Goal: Task Accomplishment & Management: Manage account settings

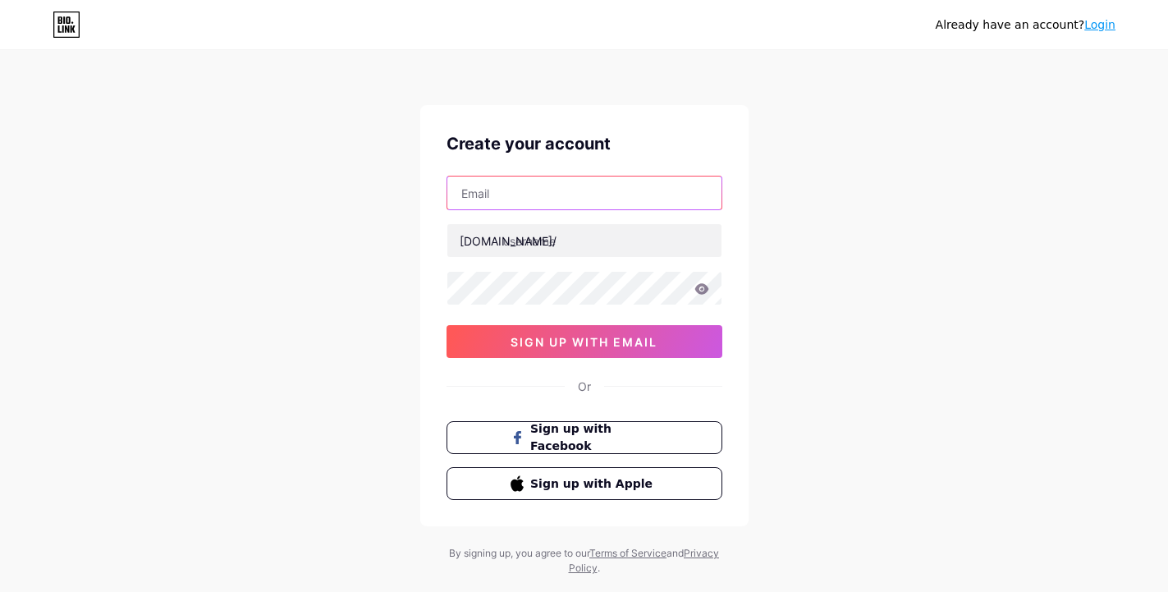
click at [538, 196] on input "text" at bounding box center [584, 192] width 274 height 33
type input "desimuplor@gmail.com"
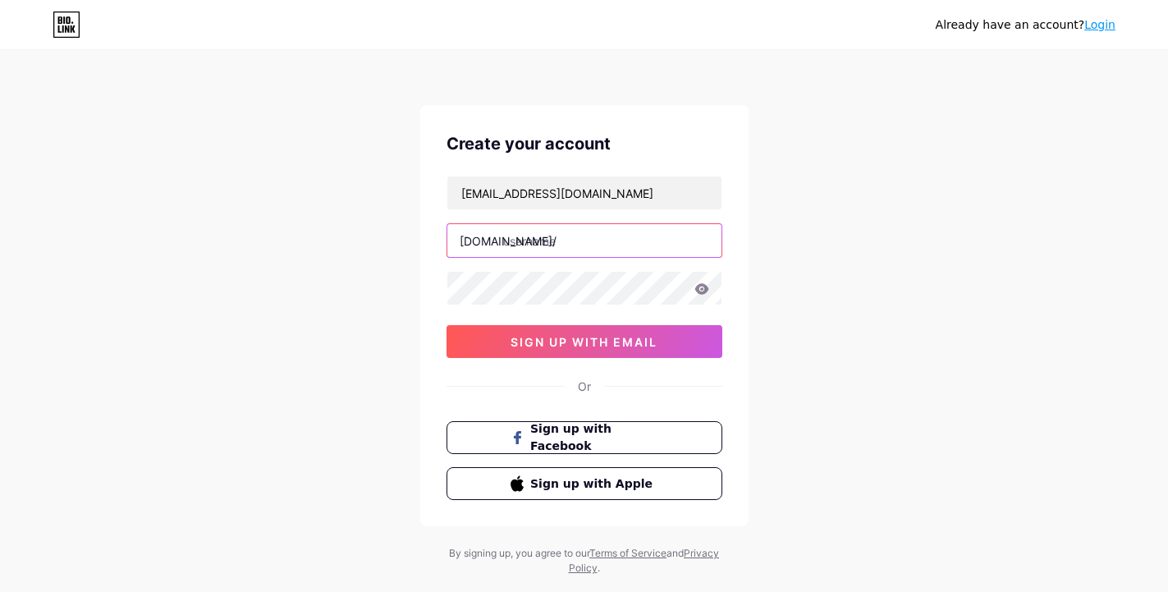
click at [598, 231] on input "text" at bounding box center [584, 240] width 274 height 33
type input "maharaja188"
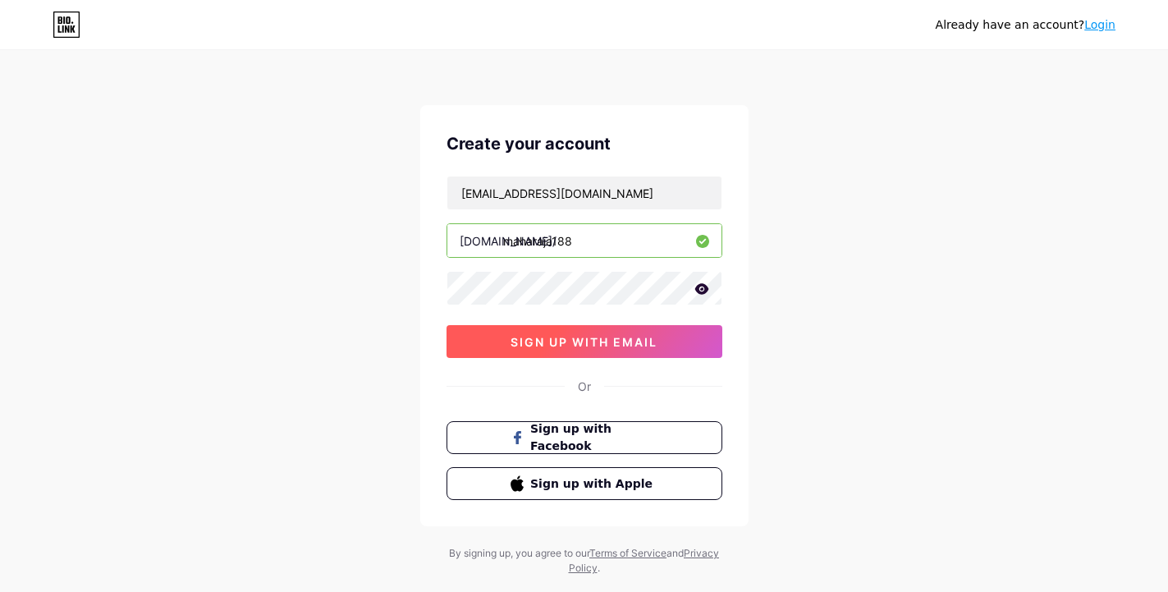
click at [590, 341] on span "sign up with email" at bounding box center [584, 342] width 147 height 14
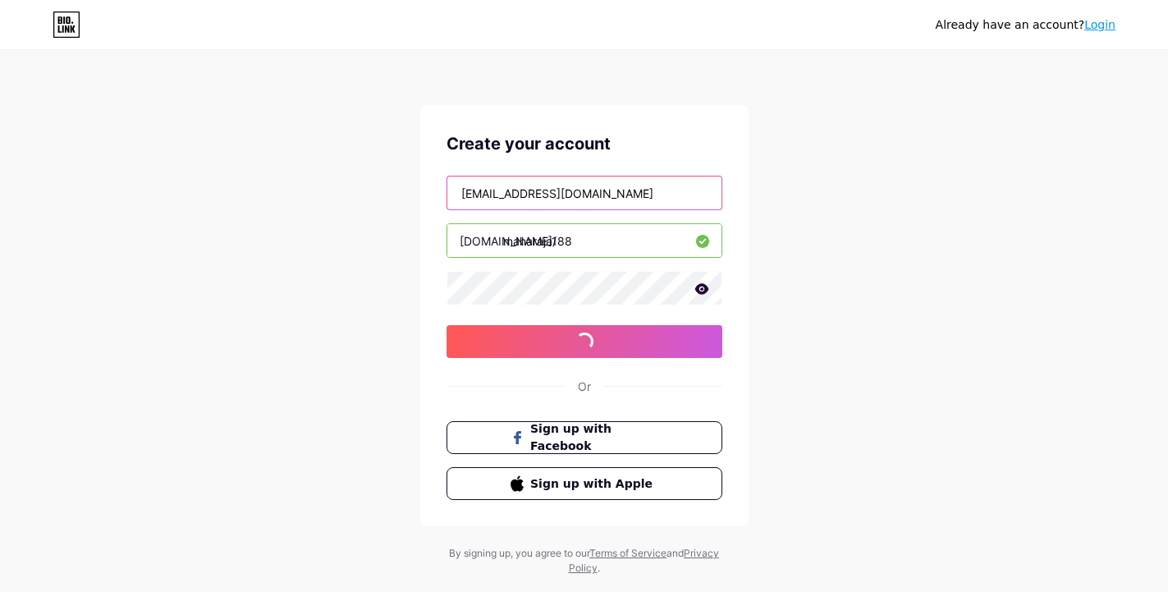
click at [562, 200] on input "desimuplor@gmail.com" at bounding box center [584, 192] width 274 height 33
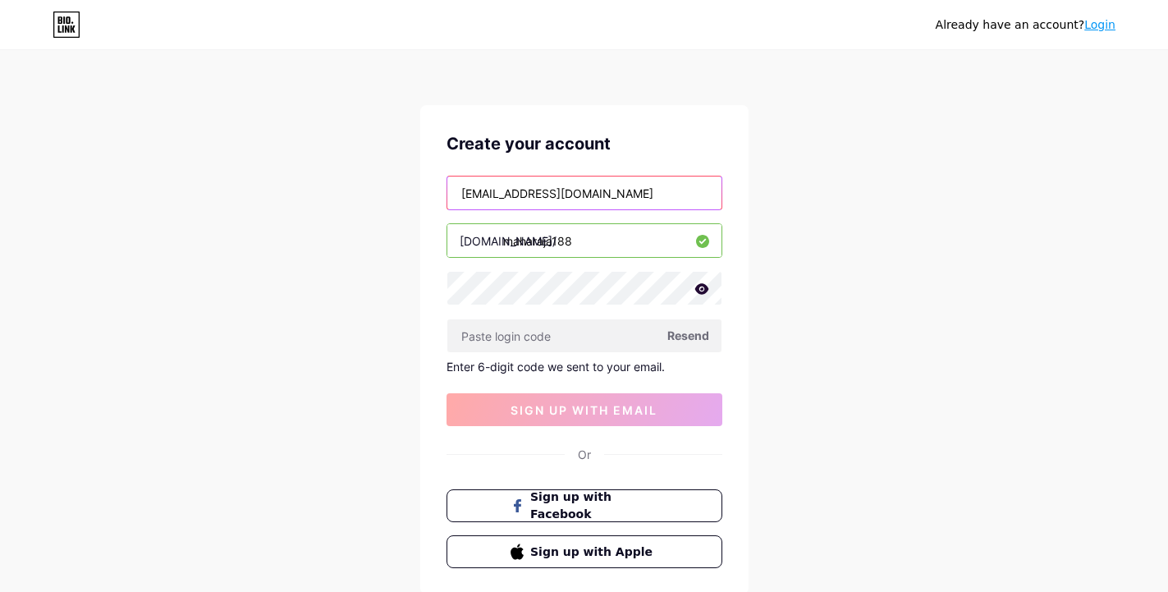
click at [562, 200] on input "desimuplor@gmail.com" at bounding box center [584, 192] width 274 height 33
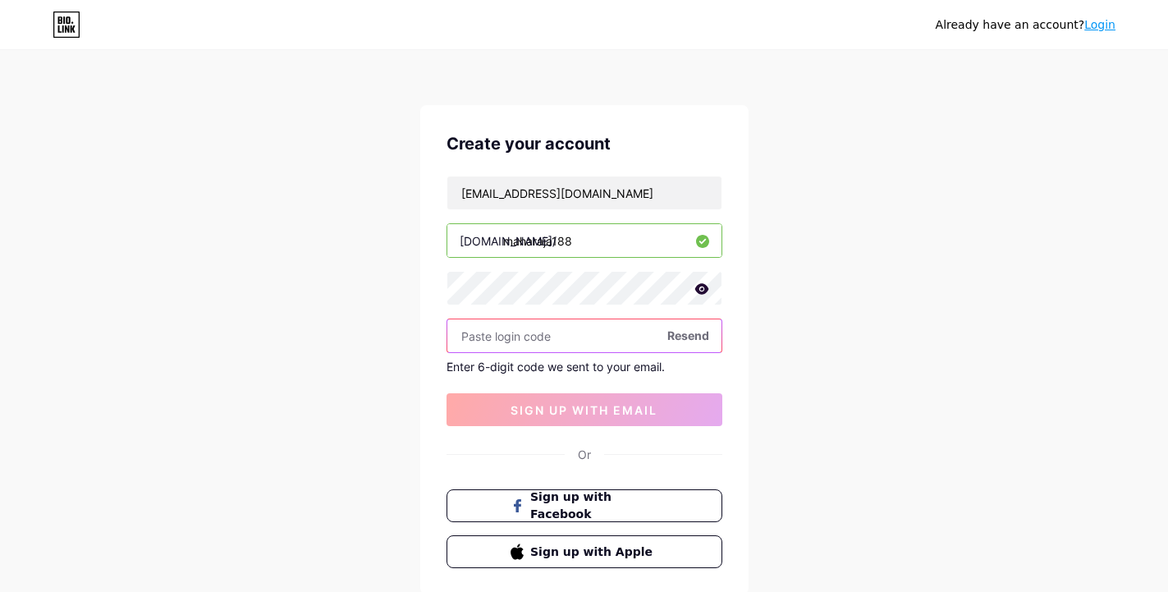
click at [584, 325] on input "text" at bounding box center [584, 335] width 274 height 33
paste input "136577"
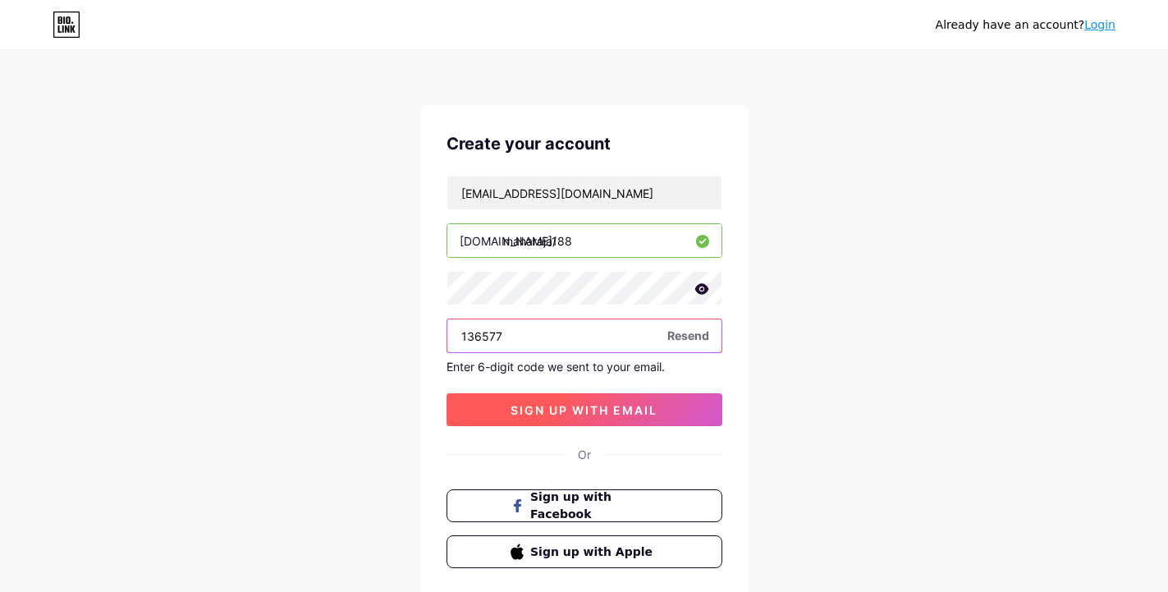
type input "136577"
click at [570, 403] on span "sign up with email" at bounding box center [584, 410] width 147 height 14
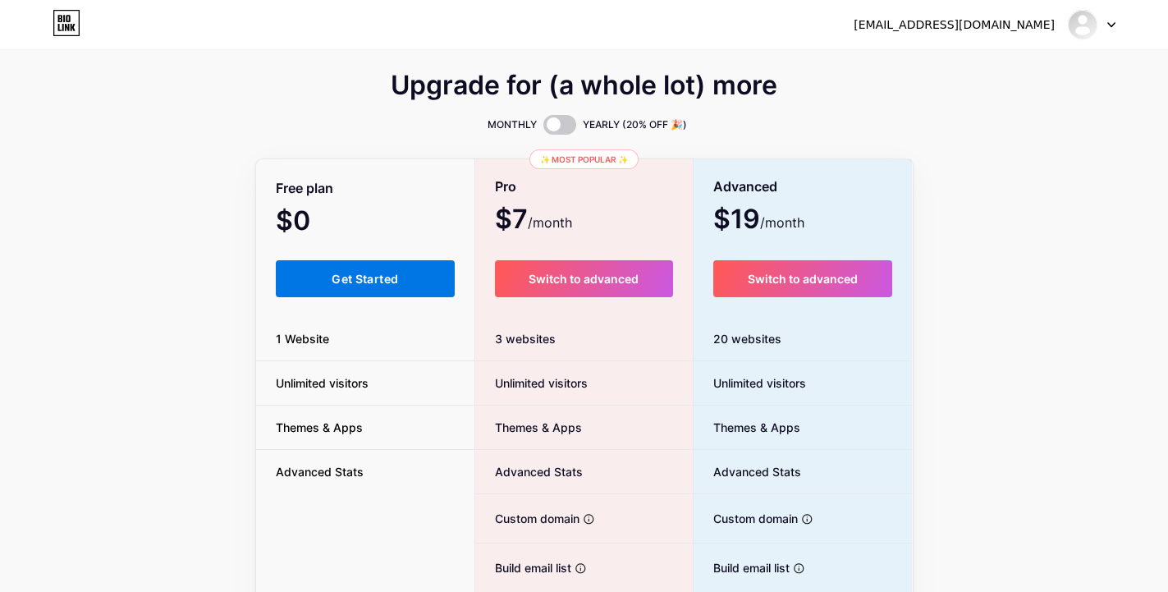
click at [392, 283] on span "Get Started" at bounding box center [365, 279] width 66 height 14
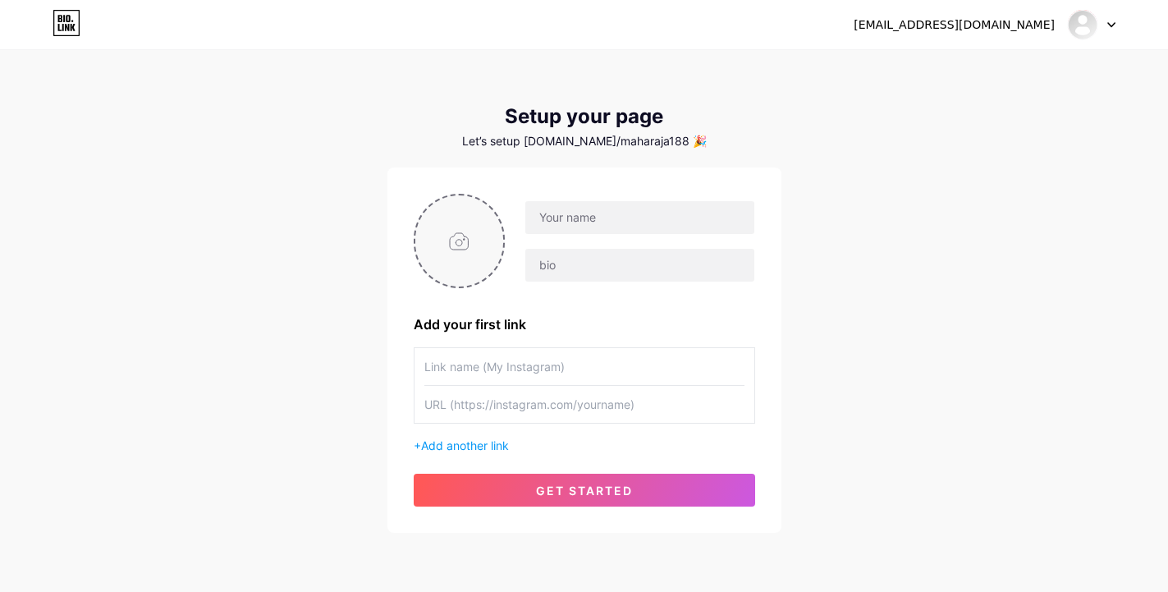
click at [422, 243] on input "file" at bounding box center [459, 240] width 89 height 91
type input "C:\fakepath\New Project.png"
click at [647, 215] on input "text" at bounding box center [639, 217] width 228 height 33
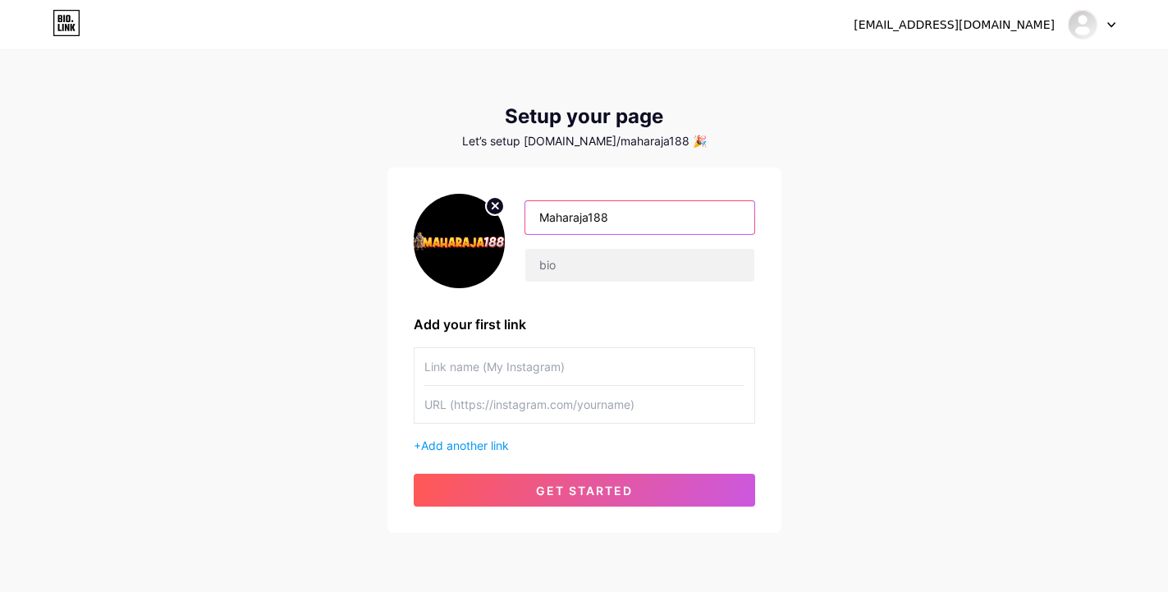
type input "Maharaja188"
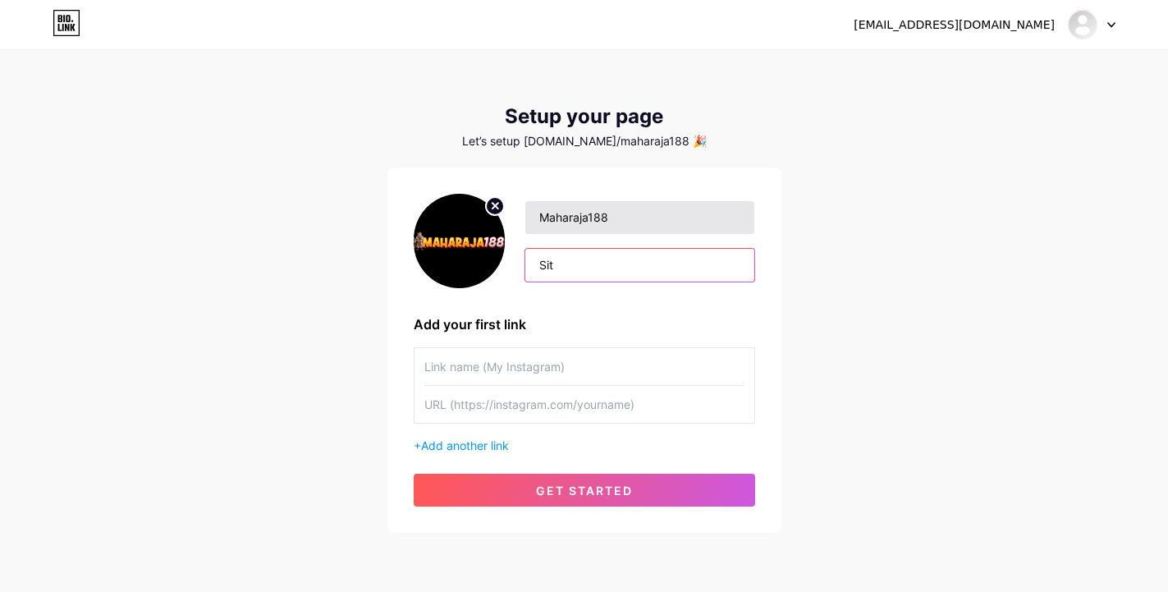
type input "Situ"
type input "Slot Gacor"
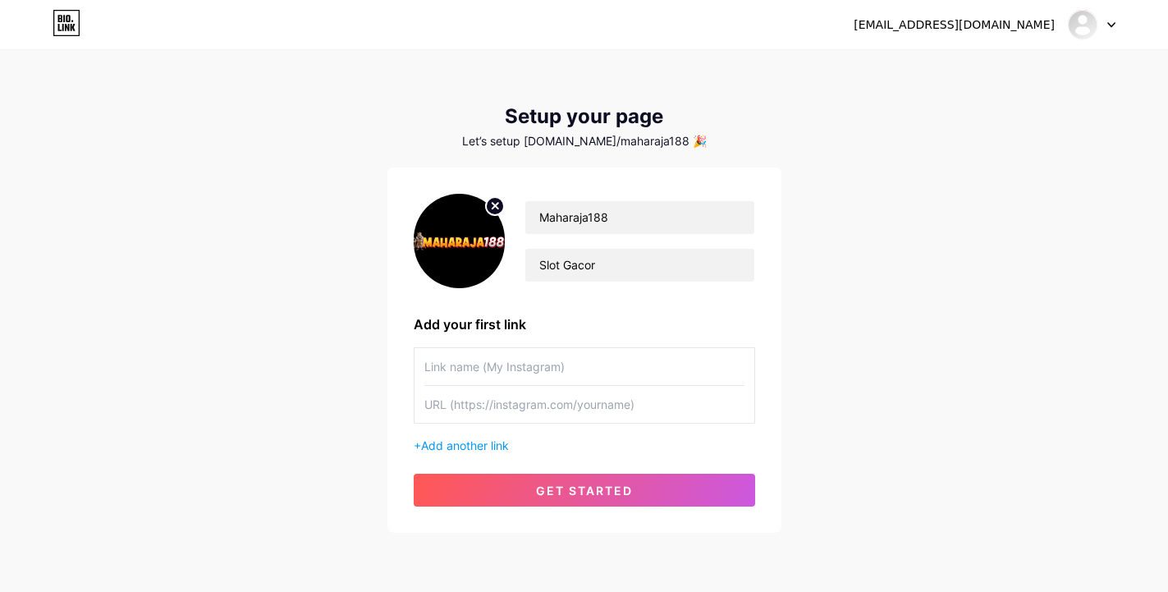
click at [638, 366] on input "text" at bounding box center [584, 366] width 320 height 37
click at [592, 341] on div "Maharaja188 Slot Gacor Add your first link + Add another link get started" at bounding box center [584, 350] width 341 height 313
click at [586, 360] on input "text" at bounding box center [584, 366] width 320 height 37
paste input "maharaja188resmi"
click at [516, 410] on input "text" at bounding box center [584, 404] width 320 height 37
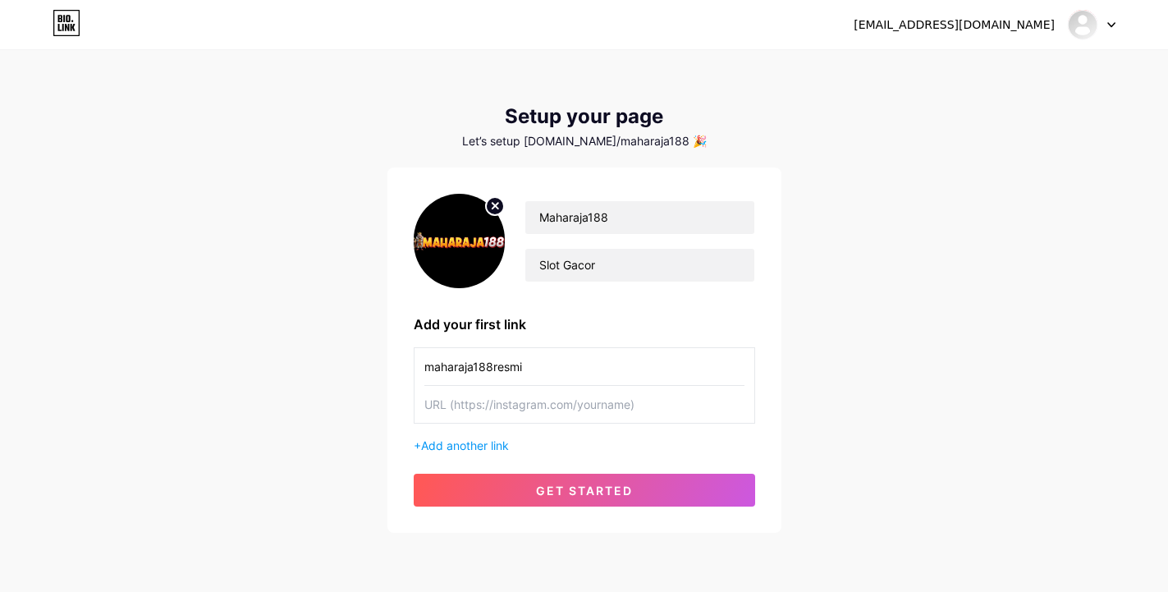
click at [487, 362] on input "maharaja188resmi" at bounding box center [584, 366] width 320 height 37
paste input "_"
type input "maharaja188_resmi"
drag, startPoint x: 552, startPoint y: 401, endPoint x: 563, endPoint y: 453, distance: 53.0
click at [552, 401] on input "text" at bounding box center [584, 404] width 320 height 37
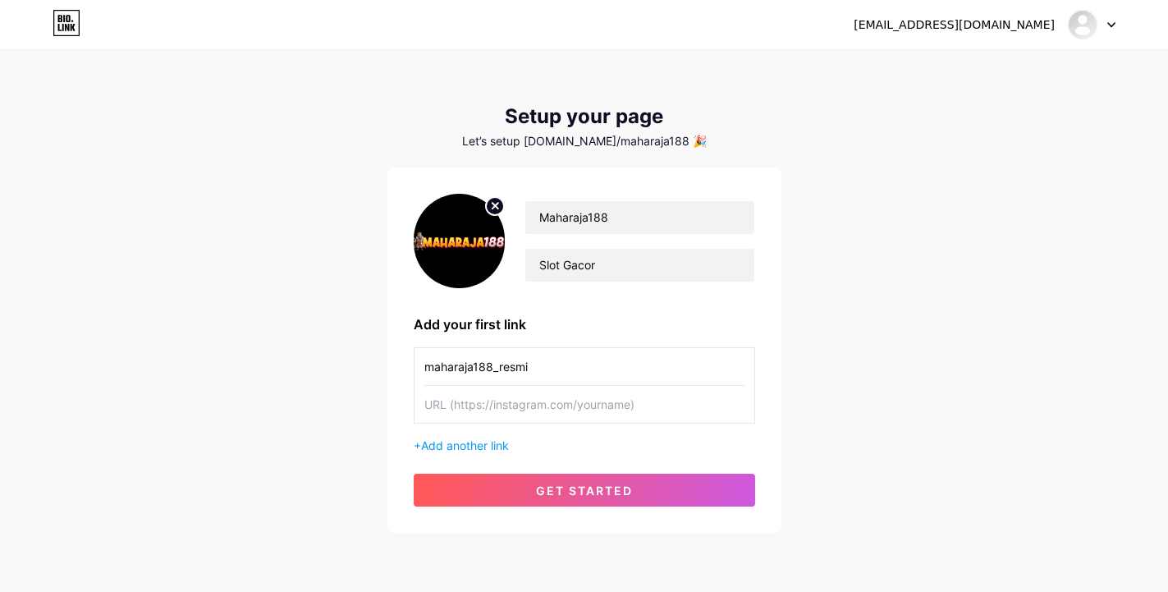
paste input "[URL][DOMAIN_NAME]"
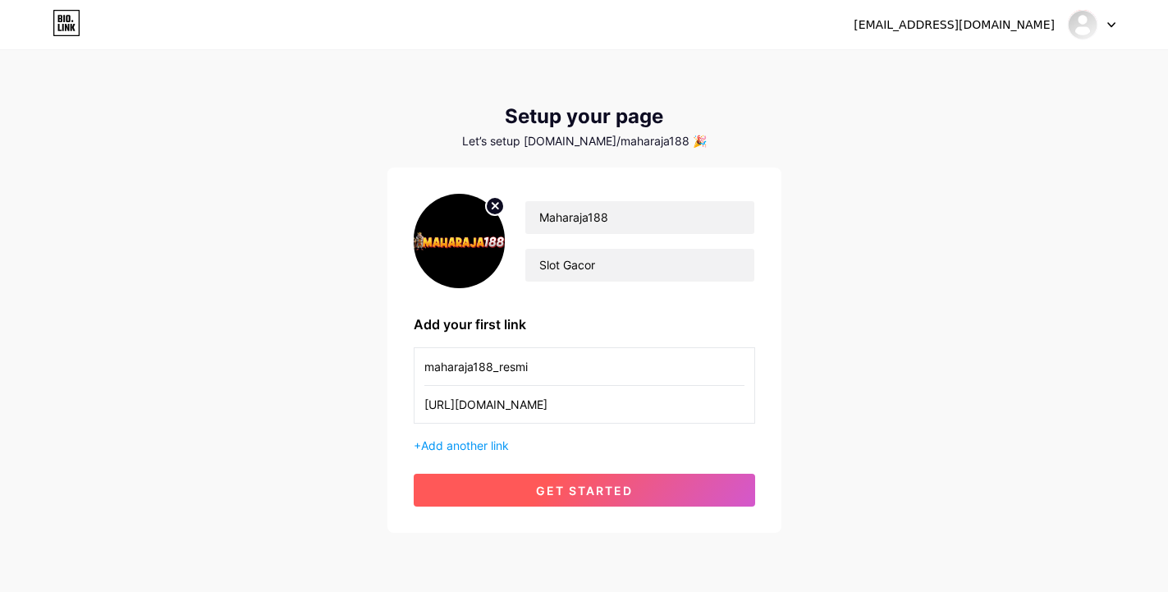
type input "[URL][DOMAIN_NAME]"
click at [548, 483] on span "get started" at bounding box center [584, 490] width 97 height 14
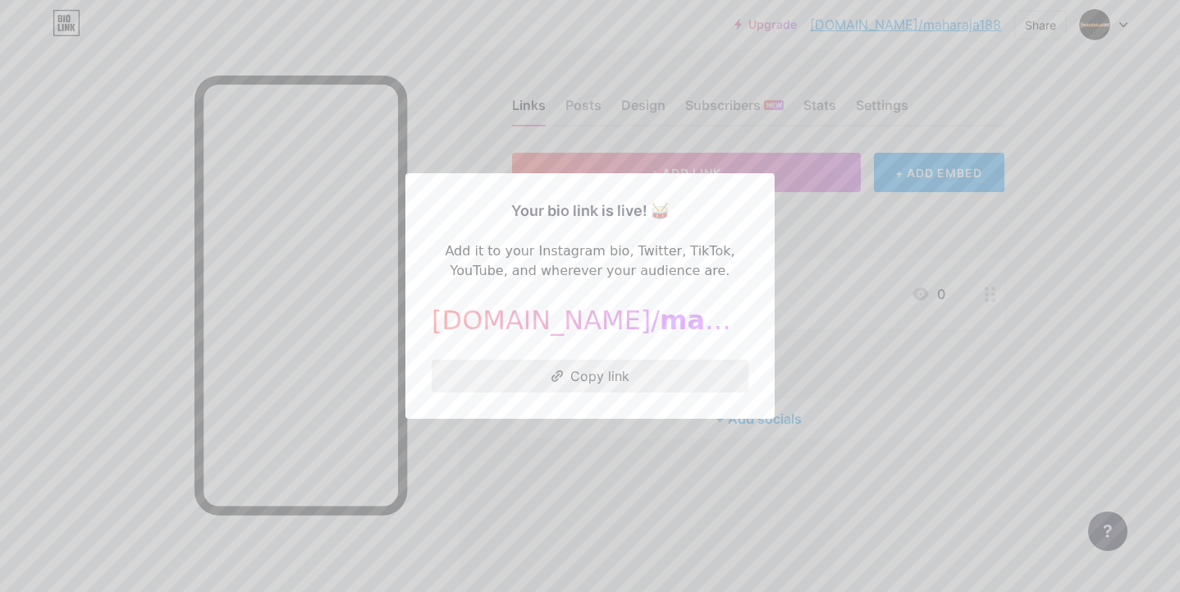
click at [557, 388] on button "Copy link" at bounding box center [590, 376] width 317 height 33
click at [1012, 383] on div at bounding box center [590, 296] width 1180 height 592
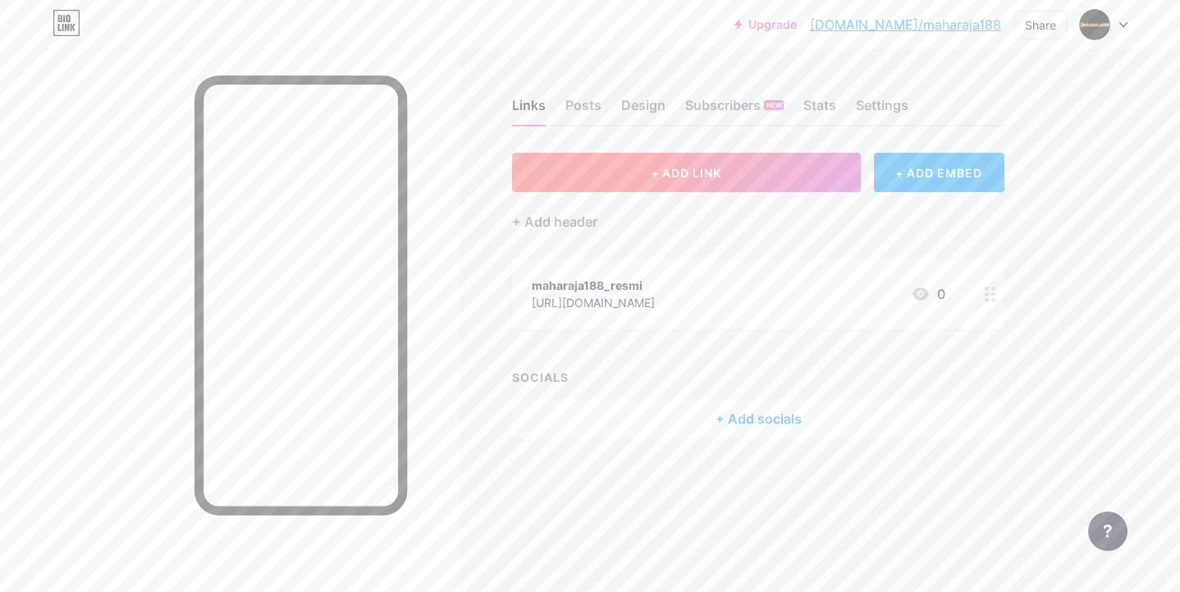
click at [767, 171] on button "+ ADD LINK" at bounding box center [686, 172] width 349 height 39
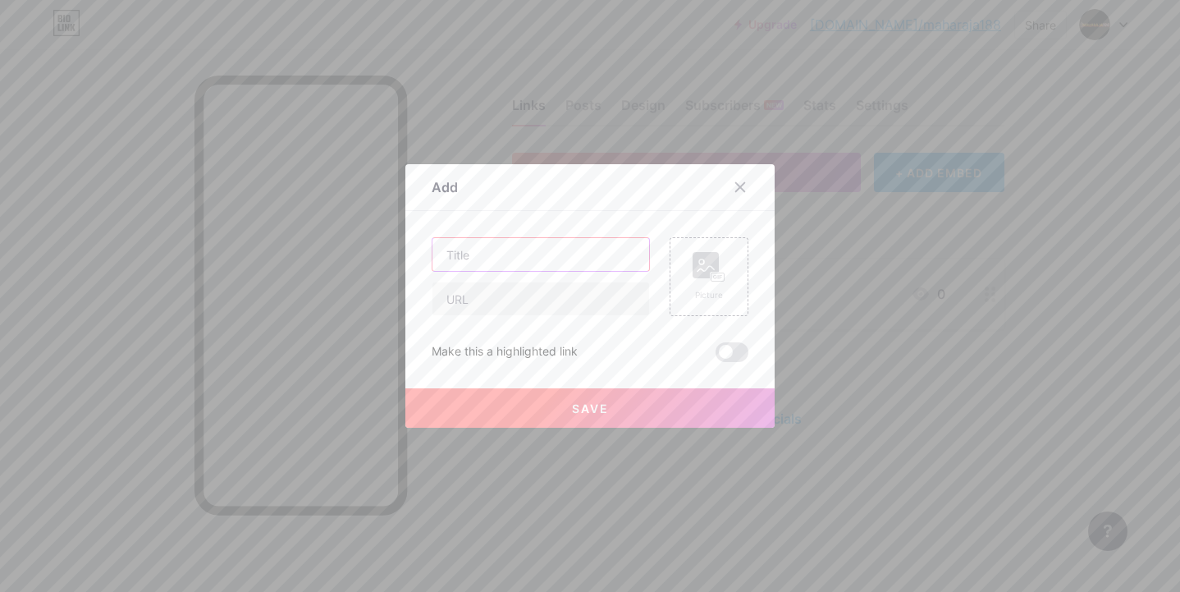
click at [553, 254] on input "text" at bounding box center [541, 254] width 217 height 33
type input "DAFTAR MAHARAJA188"
paste input "https://t.ly/lpmaharaja188"
type input "https://t.ly/lpmaharaja188"
click at [606, 405] on button "Save" at bounding box center [589, 407] width 369 height 39
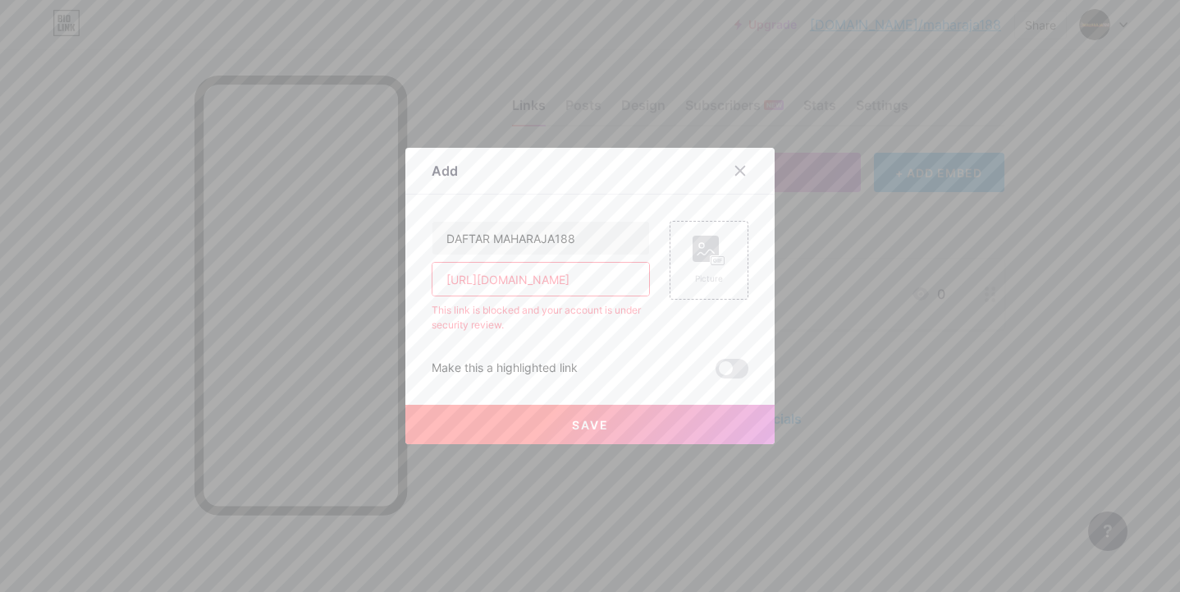
click at [494, 286] on input "https://t.ly/lpmaharaja188" at bounding box center [541, 279] width 217 height 33
paste input "kosongkan.bandar.jp.net/"
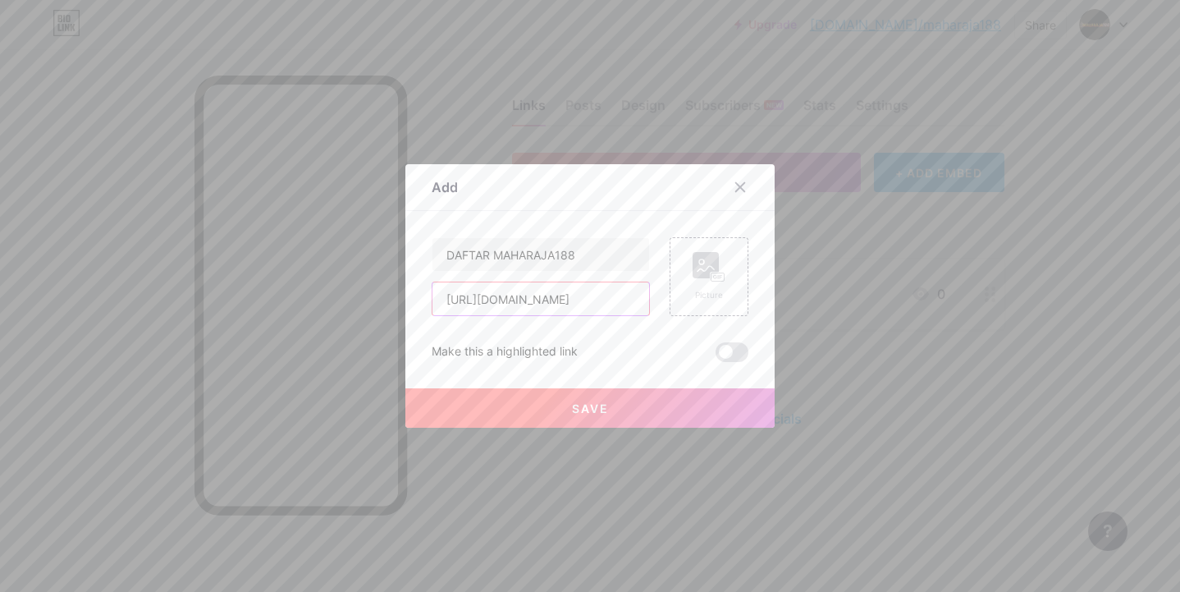
type input "[URL][DOMAIN_NAME]"
click at [533, 401] on button "Save" at bounding box center [589, 407] width 369 height 39
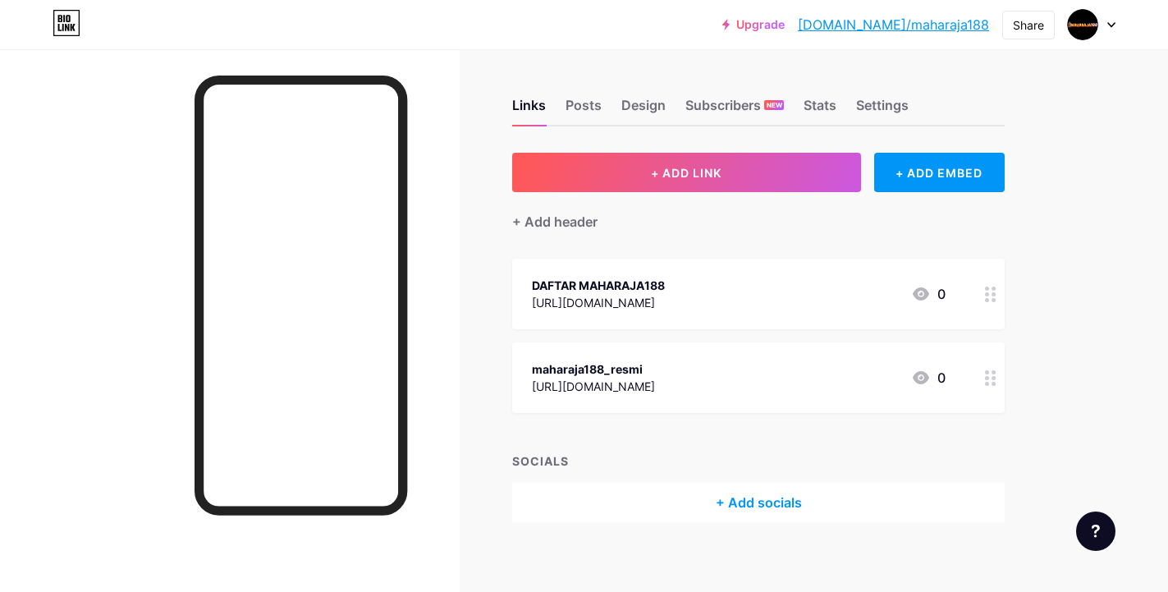
click at [1026, 112] on div "Links Posts Design Subscribers NEW Stats Settings + ADD LINK + ADD EMBED + Add …" at bounding box center [537, 326] width 1074 height 555
drag, startPoint x: 673, startPoint y: 379, endPoint x: 688, endPoint y: 291, distance: 89.1
click at [678, 291] on span "DAFTAR MAHARAJA188 https://kosongkan.bandar.jp.net/ 0 maharaja188_resmi https:/…" at bounding box center [758, 336] width 492 height 154
drag, startPoint x: 1007, startPoint y: 380, endPoint x: 1000, endPoint y: 348, distance: 32.9
click at [1001, 342] on div "Links Posts Design Subscribers NEW Stats Settings + ADD LINK + ADD EMBED + Add …" at bounding box center [537, 326] width 1074 height 555
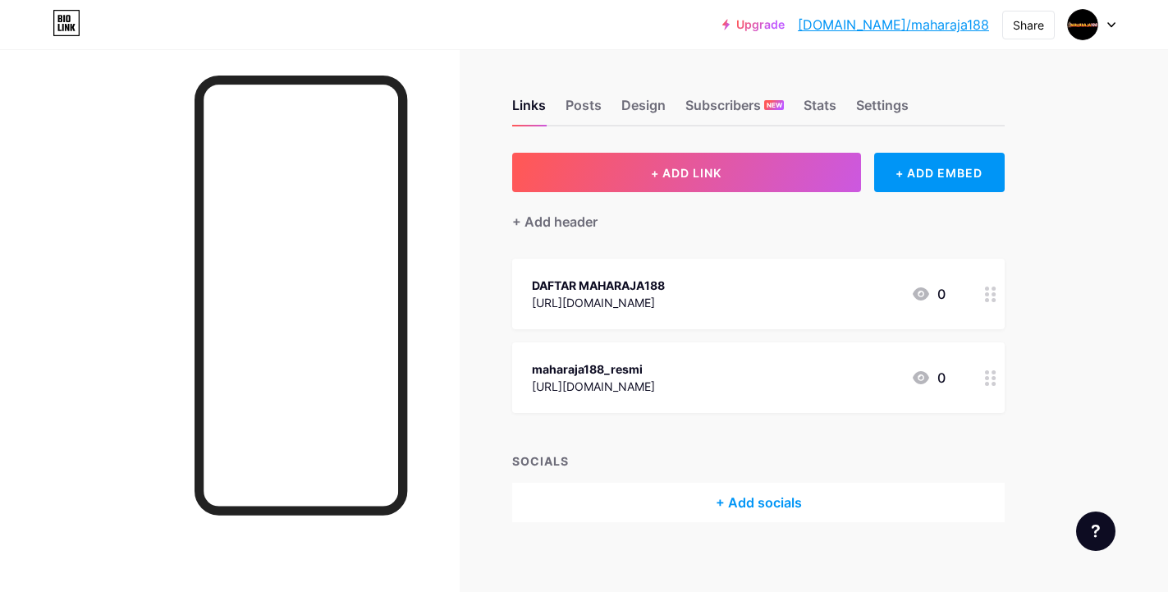
click at [1051, 382] on div "Links Posts Design Subscribers NEW Stats Settings + ADD LINK + ADD EMBED + Add …" at bounding box center [537, 326] width 1074 height 555
drag, startPoint x: 1071, startPoint y: 374, endPoint x: 1033, endPoint y: 412, distance: 53.4
click at [1071, 374] on div "Links Posts Design Subscribers NEW Stats Settings + ADD LINK + ADD EMBED + Add …" at bounding box center [537, 326] width 1074 height 555
click at [913, 33] on link "[DOMAIN_NAME]/maharaja188" at bounding box center [893, 25] width 191 height 20
click at [575, 107] on div "Posts" at bounding box center [584, 110] width 36 height 30
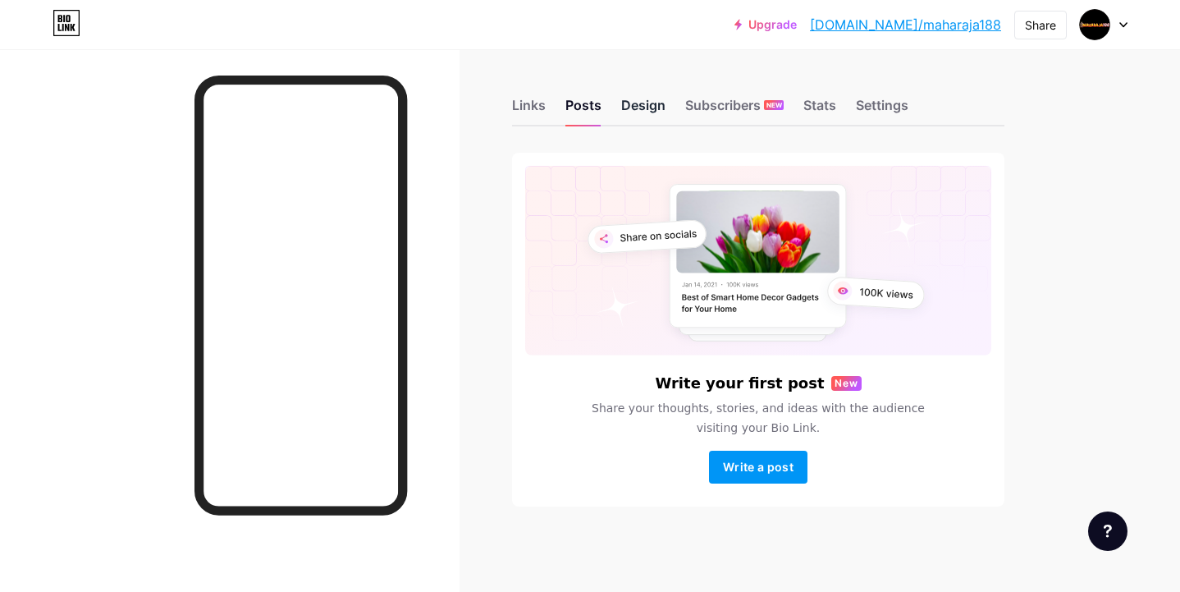
click at [635, 112] on div "Design" at bounding box center [643, 110] width 44 height 30
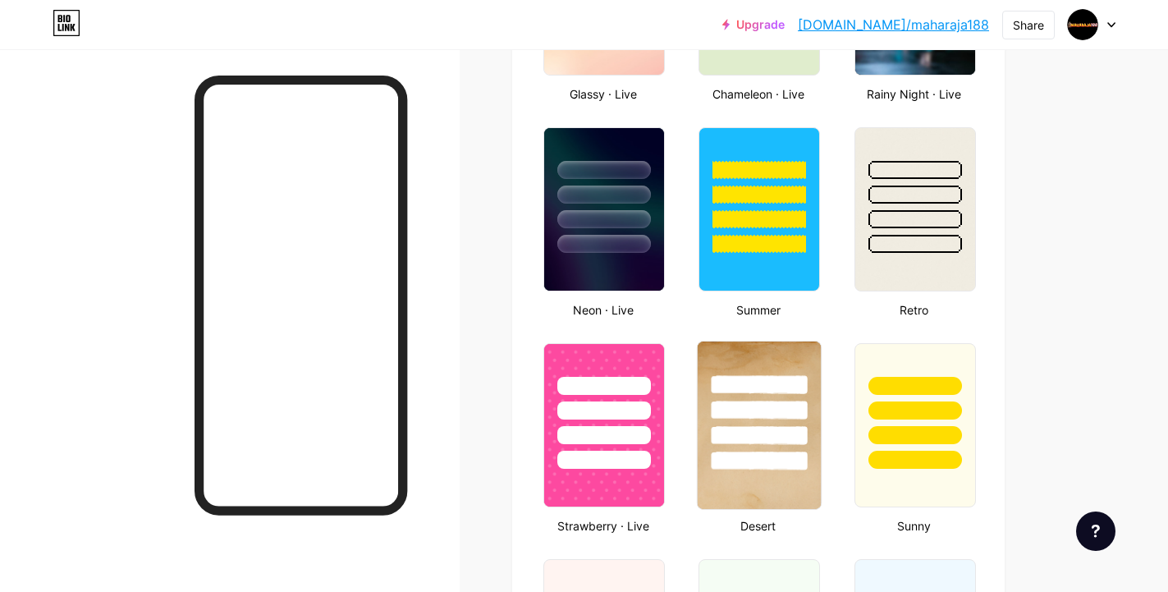
scroll to position [965, 0]
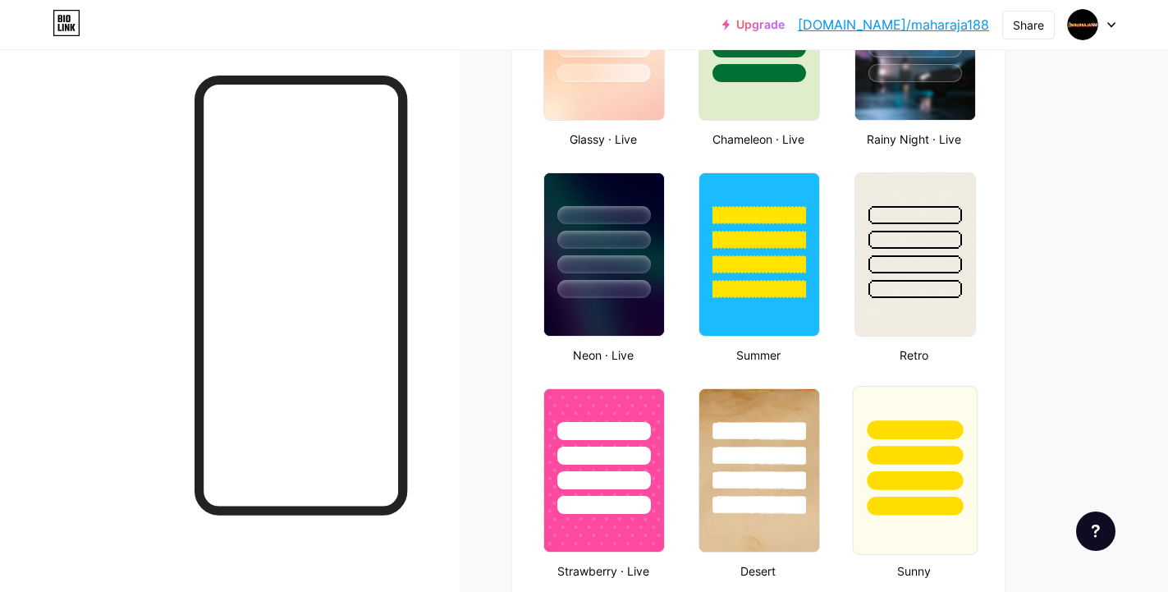
click at [934, 439] on div at bounding box center [914, 451] width 123 height 129
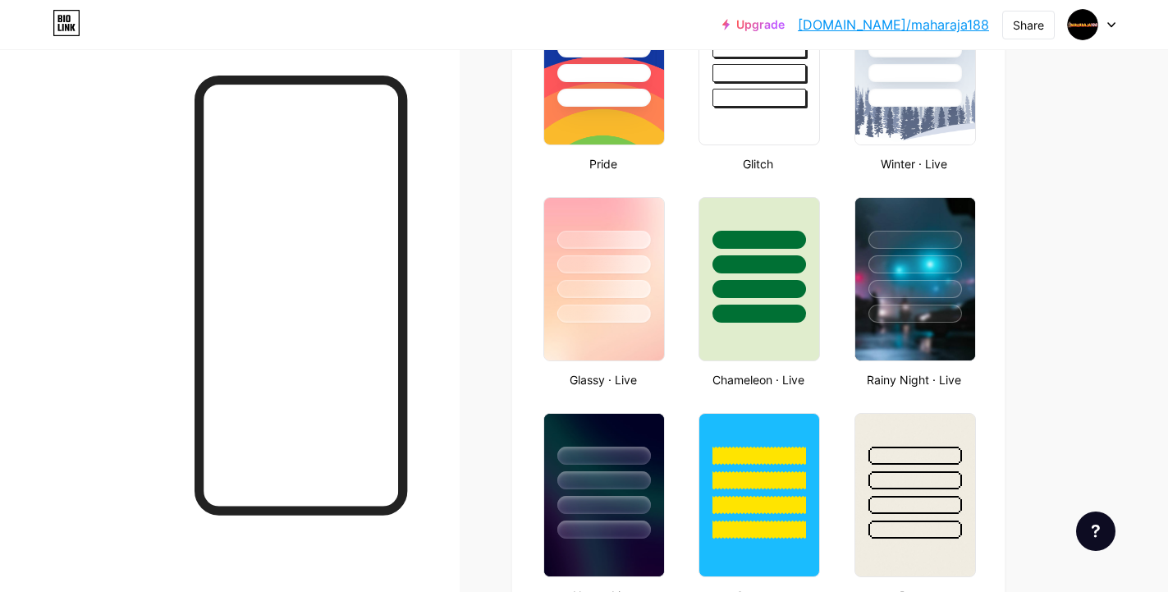
scroll to position [719, 0]
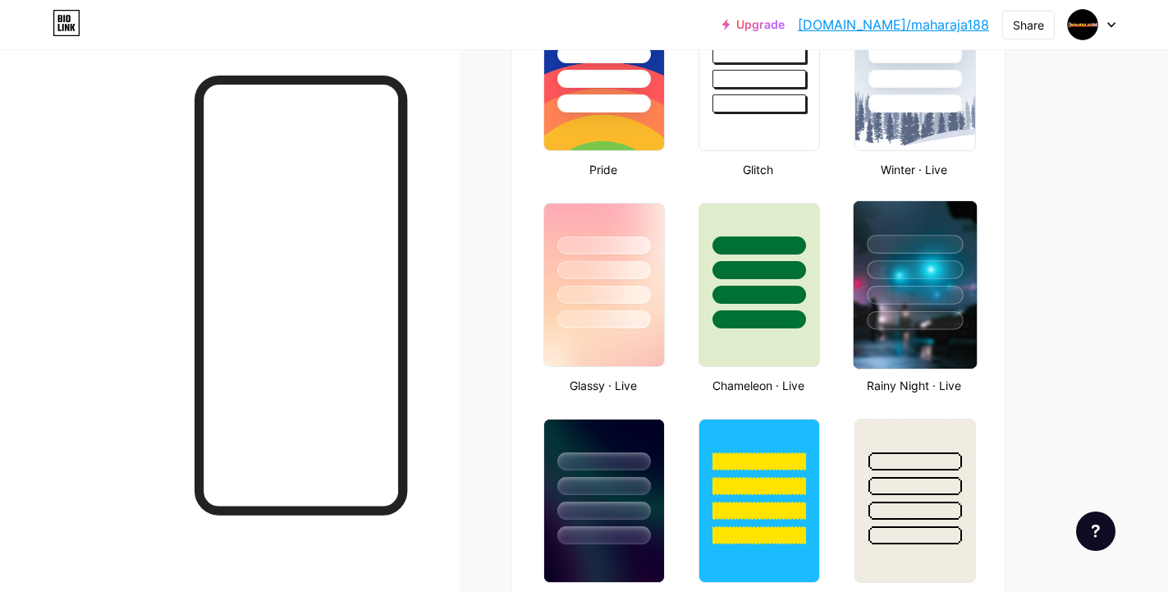
click at [929, 323] on div at bounding box center [915, 320] width 96 height 19
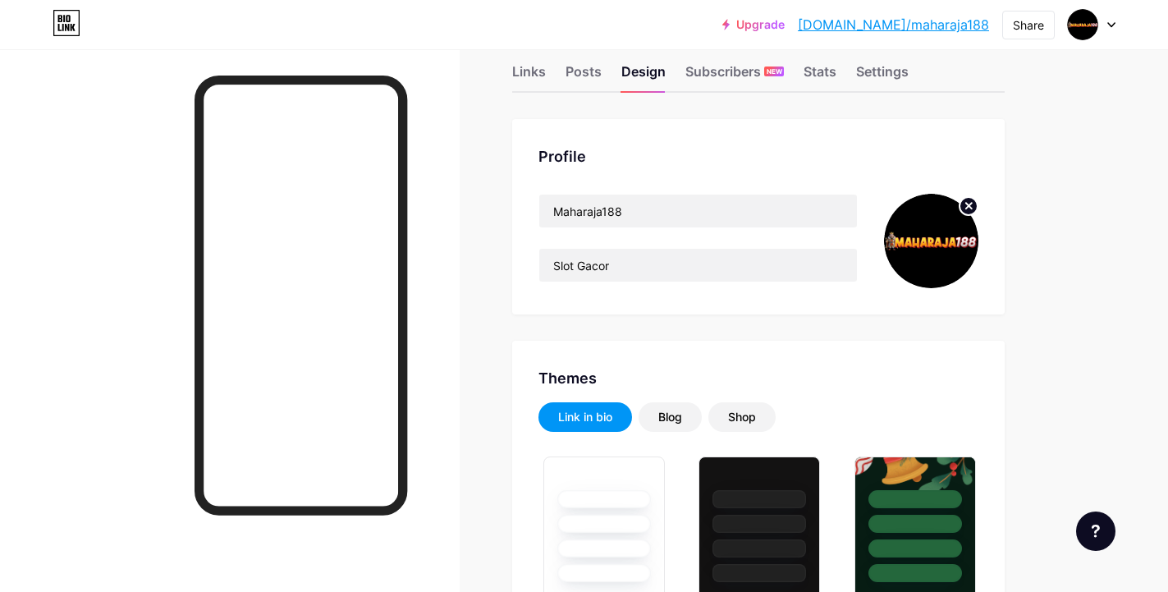
scroll to position [0, 0]
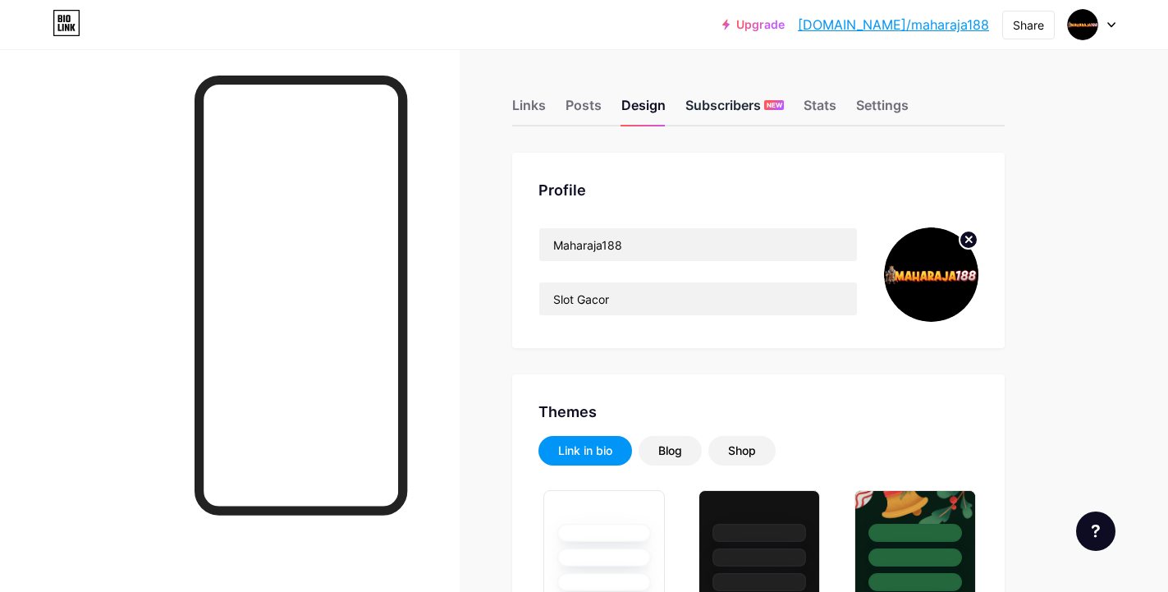
click at [703, 108] on div "Subscribers NEW" at bounding box center [734, 110] width 98 height 30
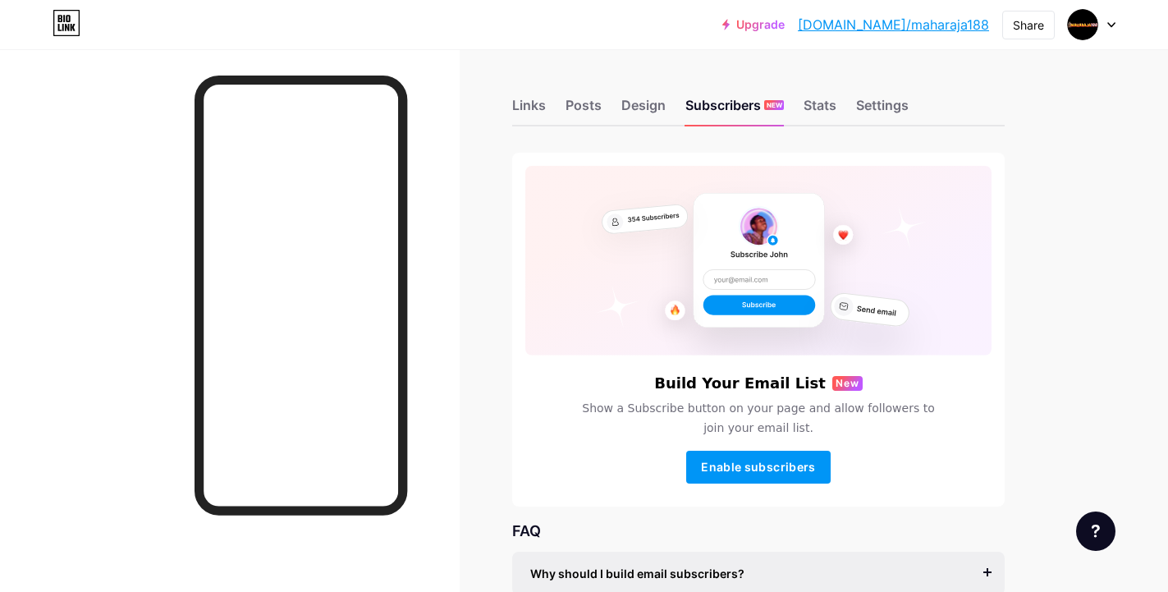
click at [801, 108] on div "Links Posts Design Subscribers NEW Stats Settings" at bounding box center [758, 97] width 492 height 57
click at [816, 112] on div "Stats" at bounding box center [820, 110] width 33 height 30
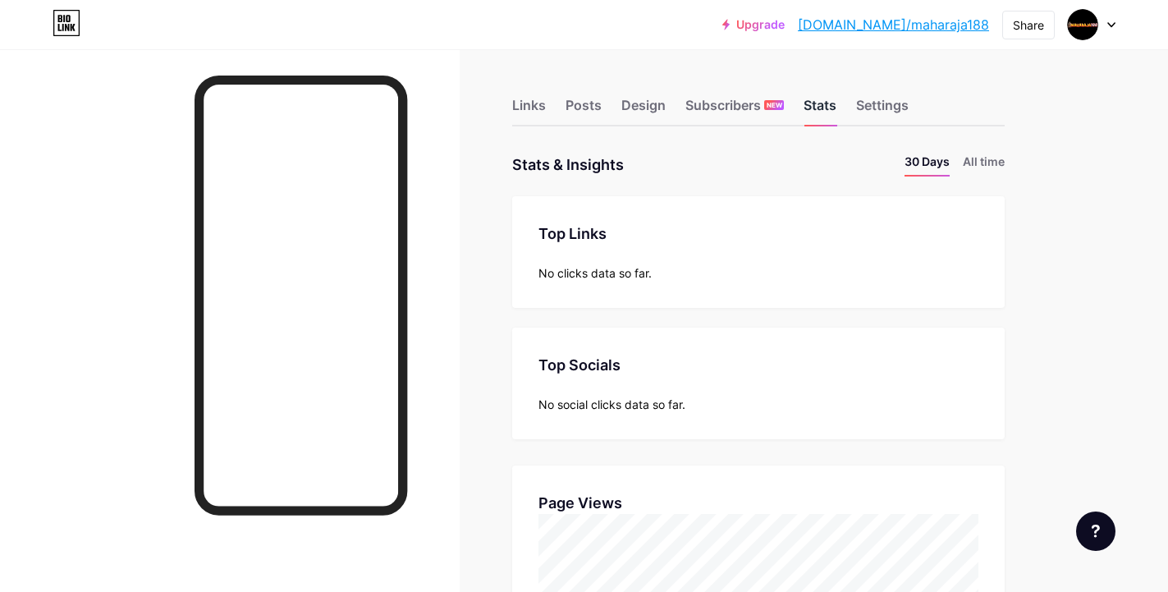
scroll to position [592, 1168]
click at [812, 277] on div "No clicks data so far." at bounding box center [758, 272] width 440 height 17
click at [788, 281] on div "No clicks data so far." at bounding box center [758, 272] width 440 height 17
click at [886, 108] on div "Settings" at bounding box center [882, 110] width 53 height 30
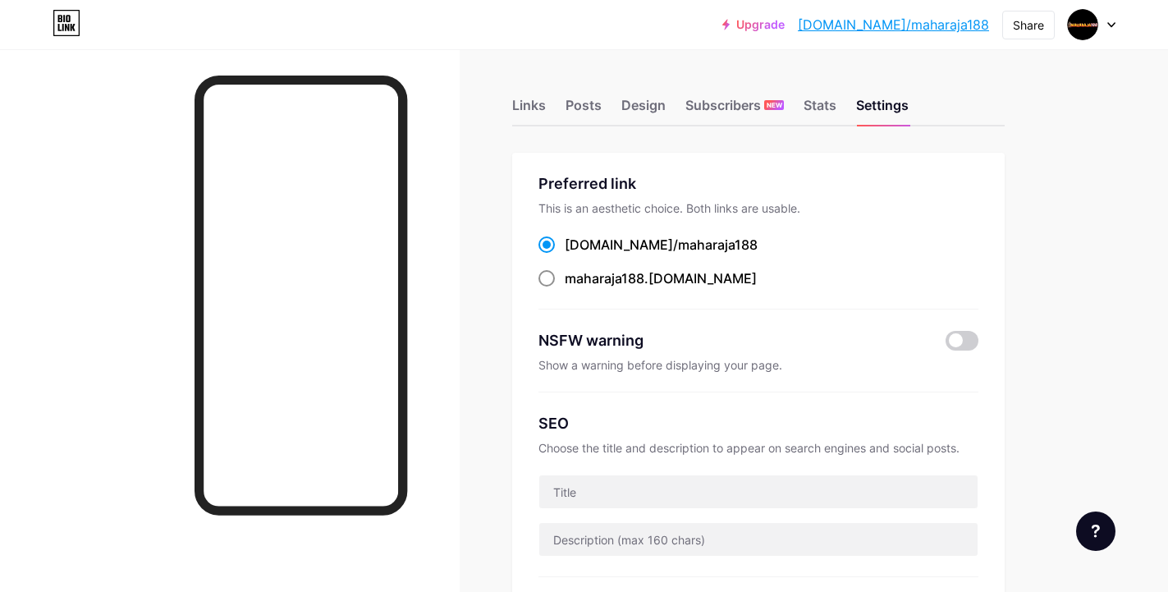
click at [660, 282] on div "maharaja188 .[DOMAIN_NAME]" at bounding box center [661, 278] width 192 height 20
click at [575, 288] on input "maharaja188 .[DOMAIN_NAME]" at bounding box center [570, 293] width 11 height 11
radio input "true"
click at [803, 260] on div "[DOMAIN_NAME]/ maharaja188 maharaja188 .[DOMAIN_NAME]" at bounding box center [758, 262] width 440 height 54
click at [659, 276] on div "maharaja188 .[DOMAIN_NAME]" at bounding box center [661, 278] width 192 height 20
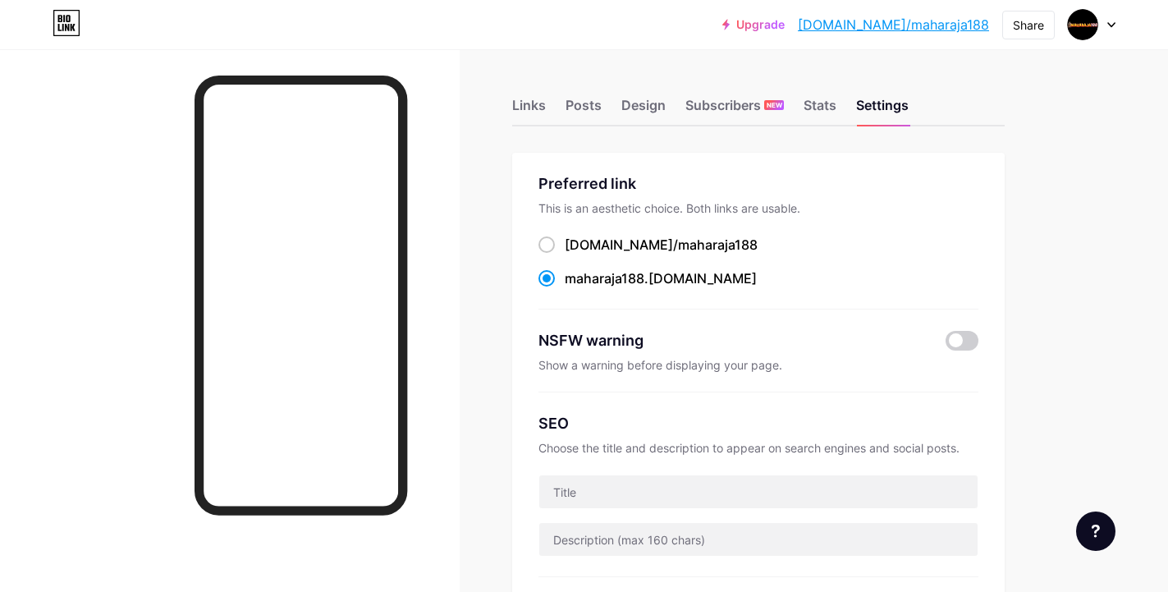
click at [575, 288] on input "maharaja188 .[DOMAIN_NAME]" at bounding box center [570, 293] width 11 height 11
click at [659, 276] on div "maharaja188 .[DOMAIN_NAME]" at bounding box center [661, 278] width 192 height 20
click at [575, 288] on input "maharaja188 .[DOMAIN_NAME]" at bounding box center [570, 293] width 11 height 11
click at [702, 281] on div "maharaja188 .[DOMAIN_NAME]" at bounding box center [758, 278] width 440 height 21
copy div "maharaja188 .[DOMAIN_NAME]"
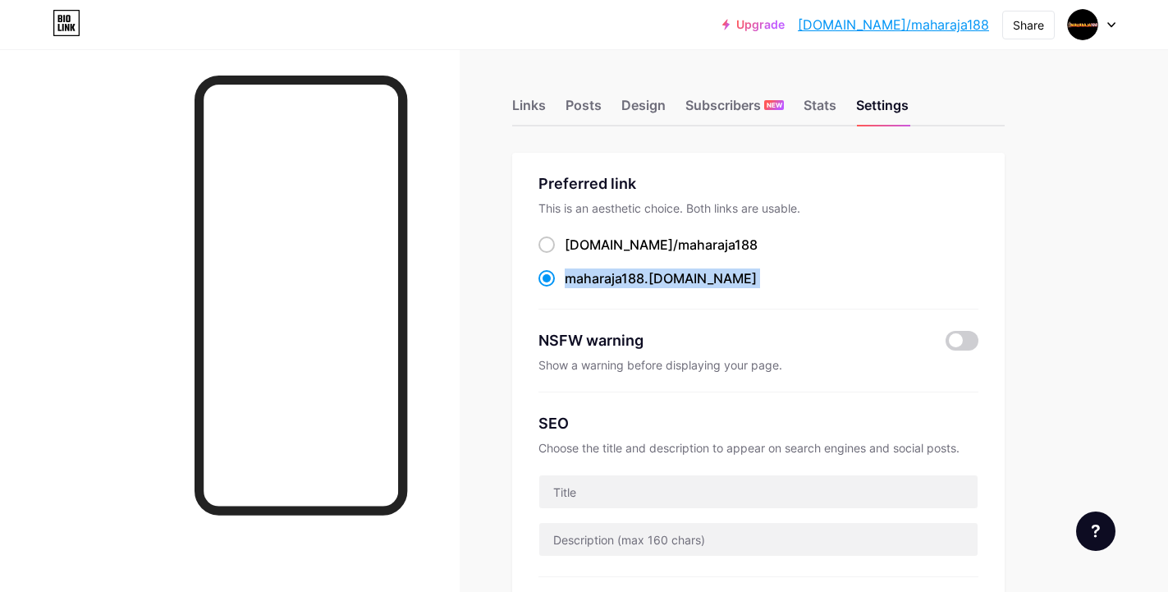
drag, startPoint x: 702, startPoint y: 281, endPoint x: 551, endPoint y: 275, distance: 151.1
click at [557, 275] on div "maharaja188 .[DOMAIN_NAME]" at bounding box center [758, 278] width 440 height 21
click at [846, 239] on div "[DOMAIN_NAME]/ maharaja188" at bounding box center [758, 245] width 440 height 21
click at [781, 217] on div "Preferred link This is an aesthetic choice. Both links are usable. [DOMAIN_NAME…" at bounding box center [758, 240] width 440 height 137
click at [804, 251] on div "[DOMAIN_NAME]/ maharaja188" at bounding box center [758, 245] width 440 height 21
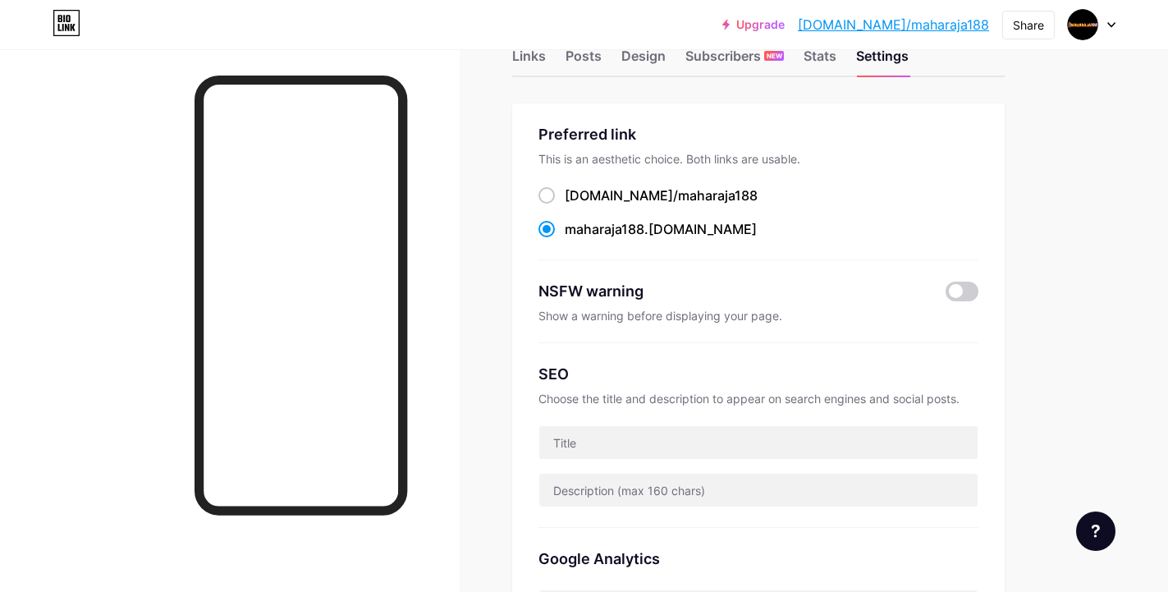
scroll to position [246, 0]
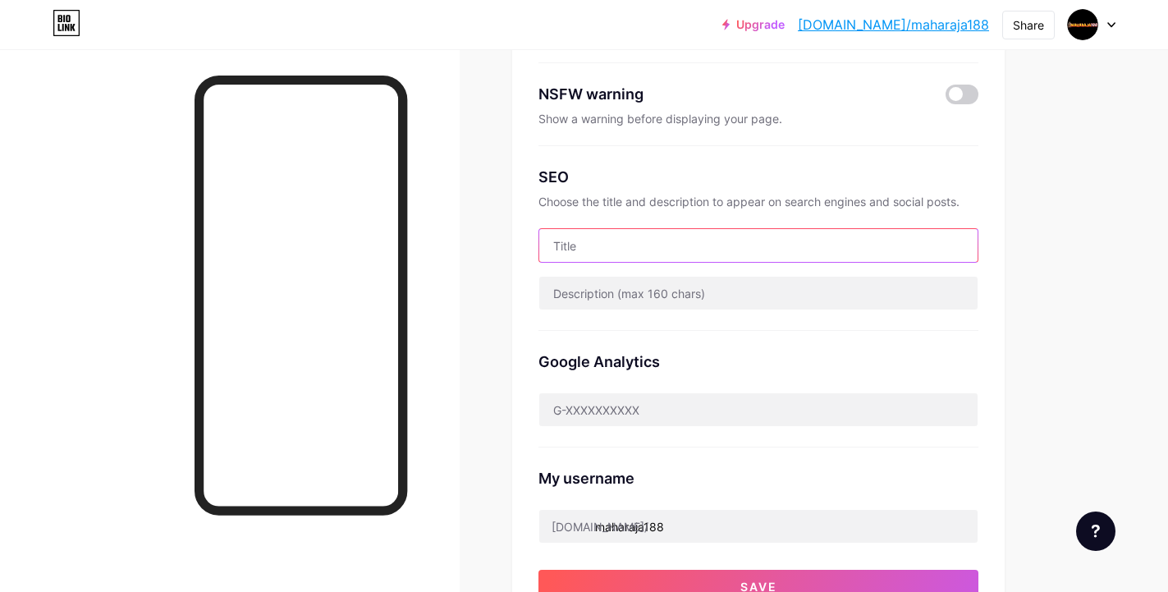
click at [801, 242] on input "text" at bounding box center [758, 245] width 438 height 33
type input "Maharaja188 Link Situs Slot Gacor Resmi"
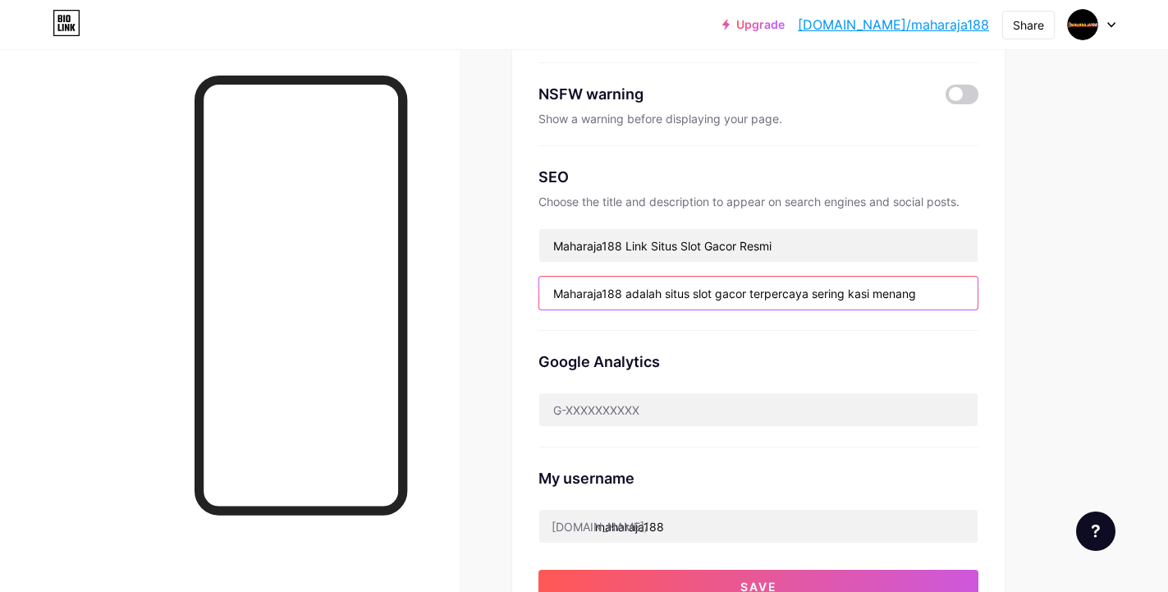
type input "Maharaja188 adalah situs slot gacor terpercaya sering kasi menang"
click at [759, 355] on div "Google Analytics" at bounding box center [758, 361] width 440 height 22
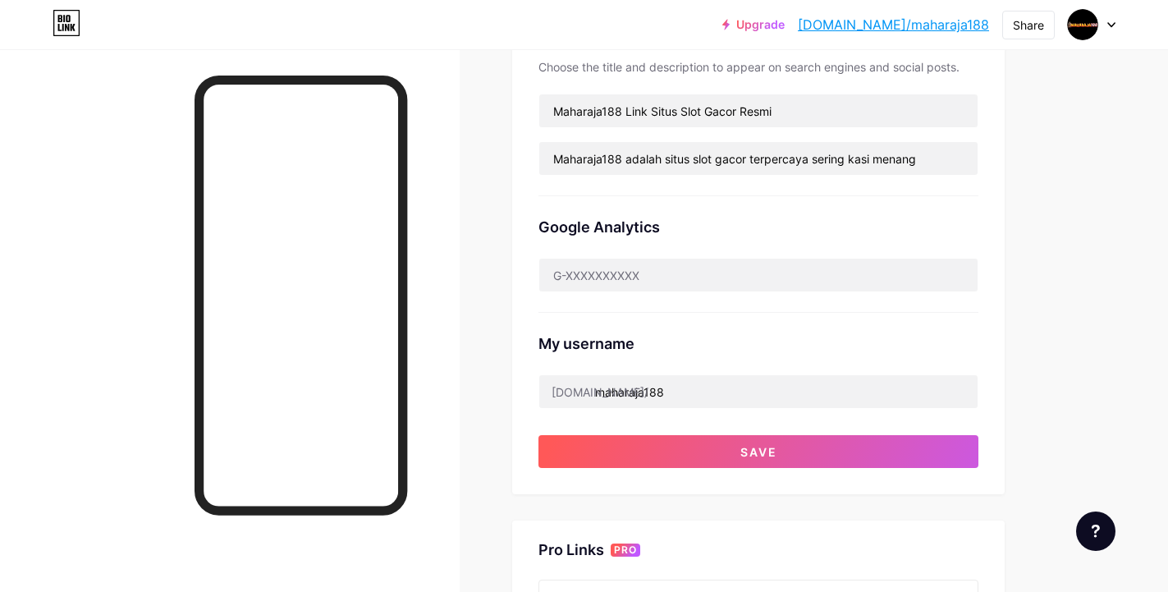
scroll to position [410, 0]
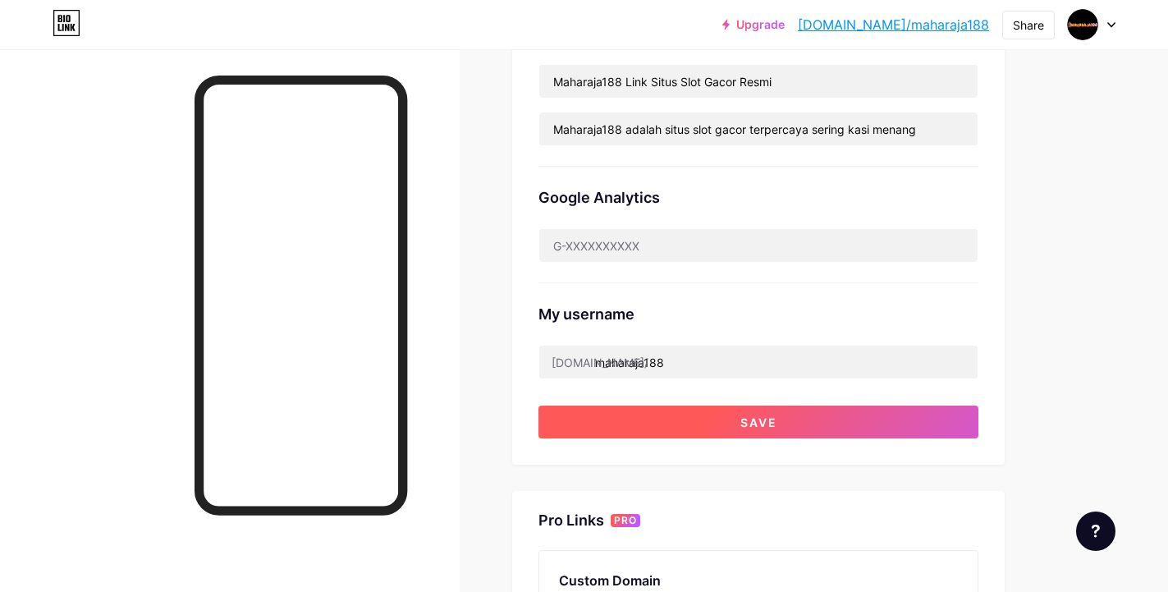
click at [759, 425] on span "Save" at bounding box center [758, 422] width 37 height 14
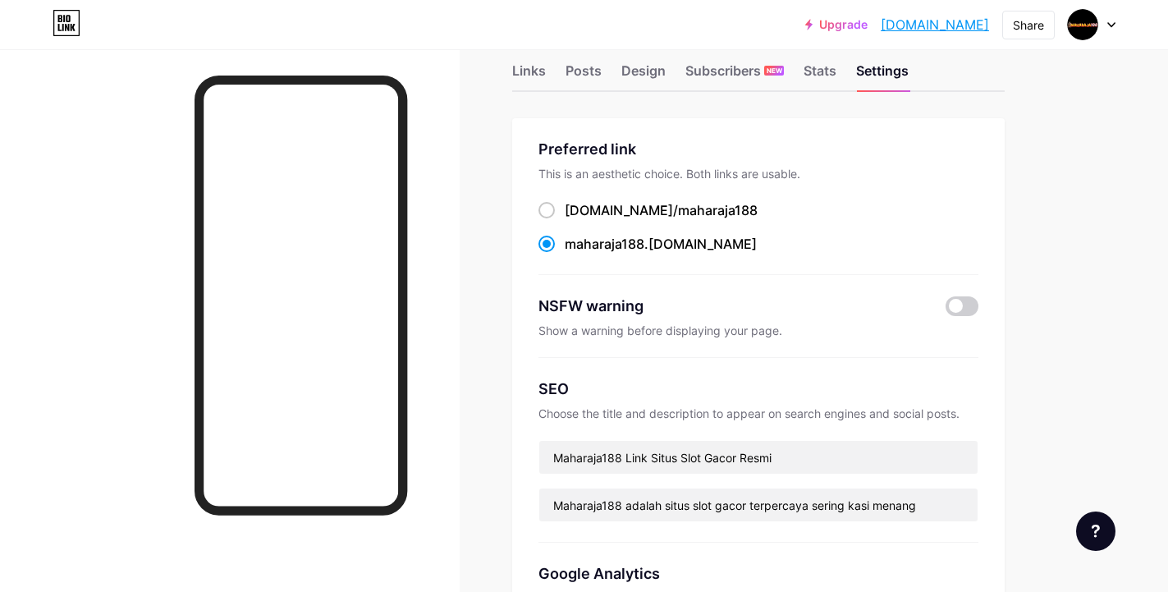
scroll to position [0, 0]
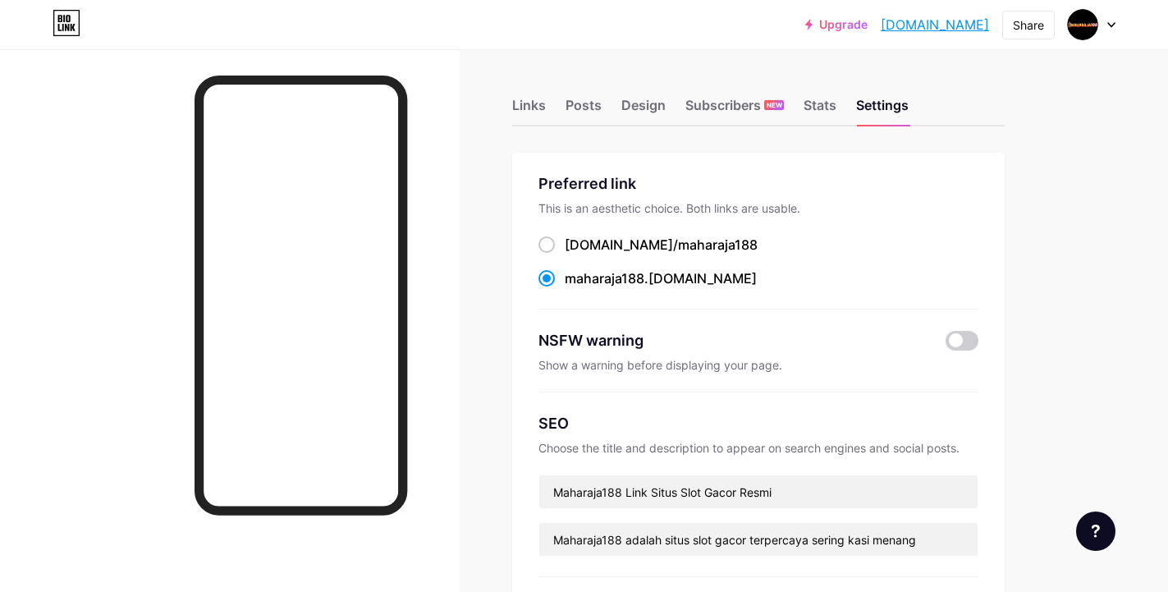
click at [833, 262] on div "[DOMAIN_NAME]/ maharaja188 maharaja188 .[DOMAIN_NAME]" at bounding box center [758, 262] width 440 height 54
click at [820, 102] on div "Stats" at bounding box center [820, 110] width 33 height 30
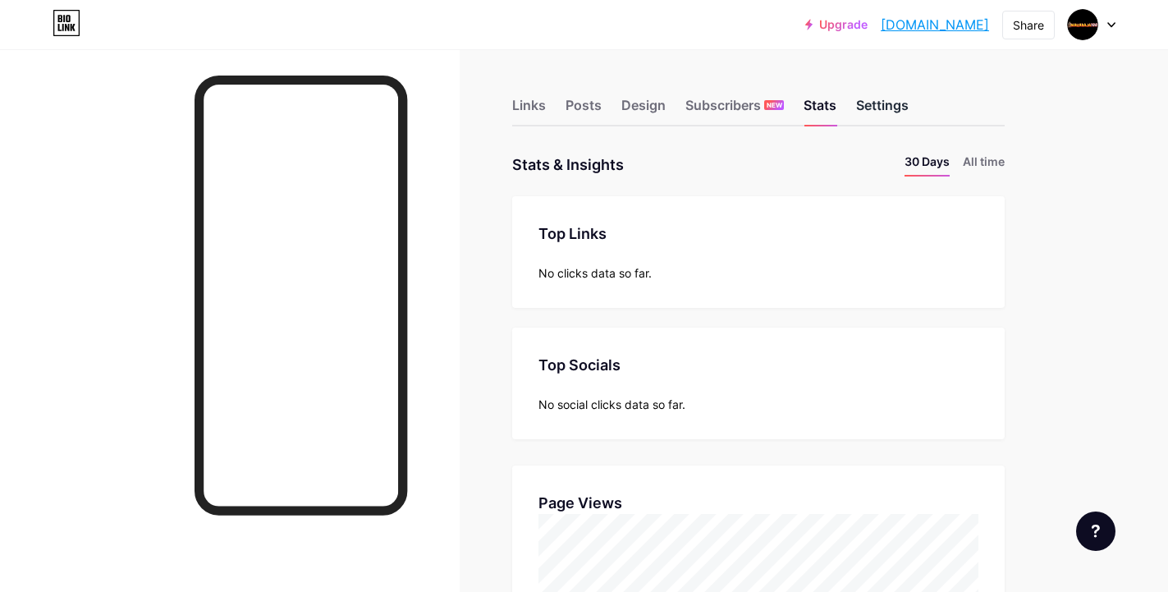
scroll to position [592, 1168]
drag, startPoint x: 881, startPoint y: 108, endPoint x: 885, endPoint y: 94, distance: 15.3
click at [881, 108] on div "Settings" at bounding box center [882, 110] width 53 height 30
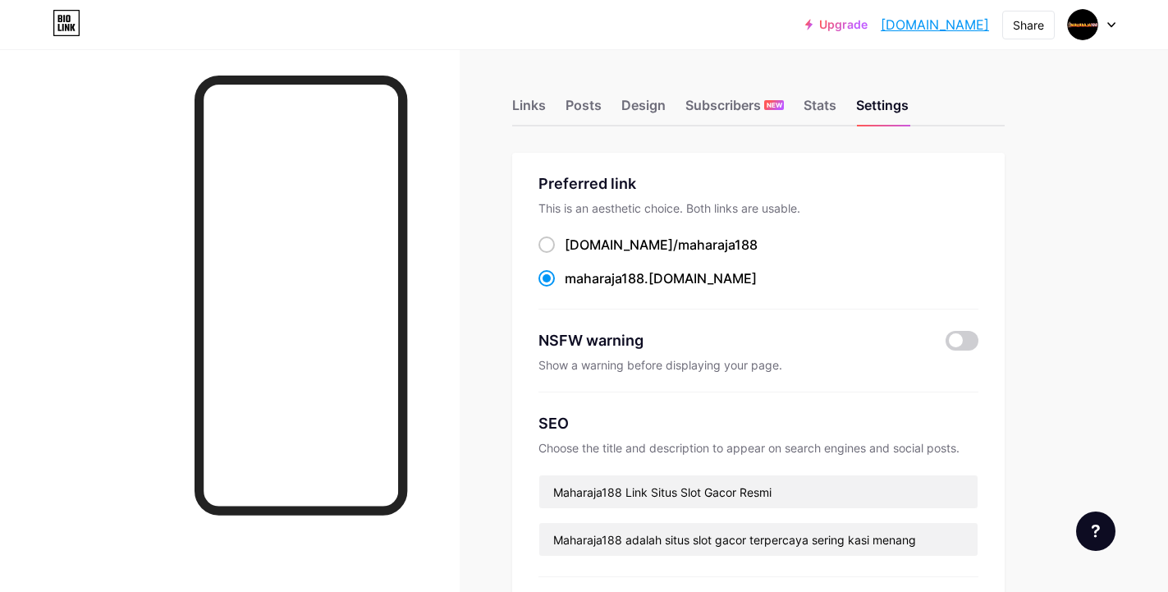
click at [881, 21] on link "[DOMAIN_NAME]" at bounding box center [935, 25] width 108 height 20
click at [534, 105] on div "Links" at bounding box center [529, 110] width 34 height 30
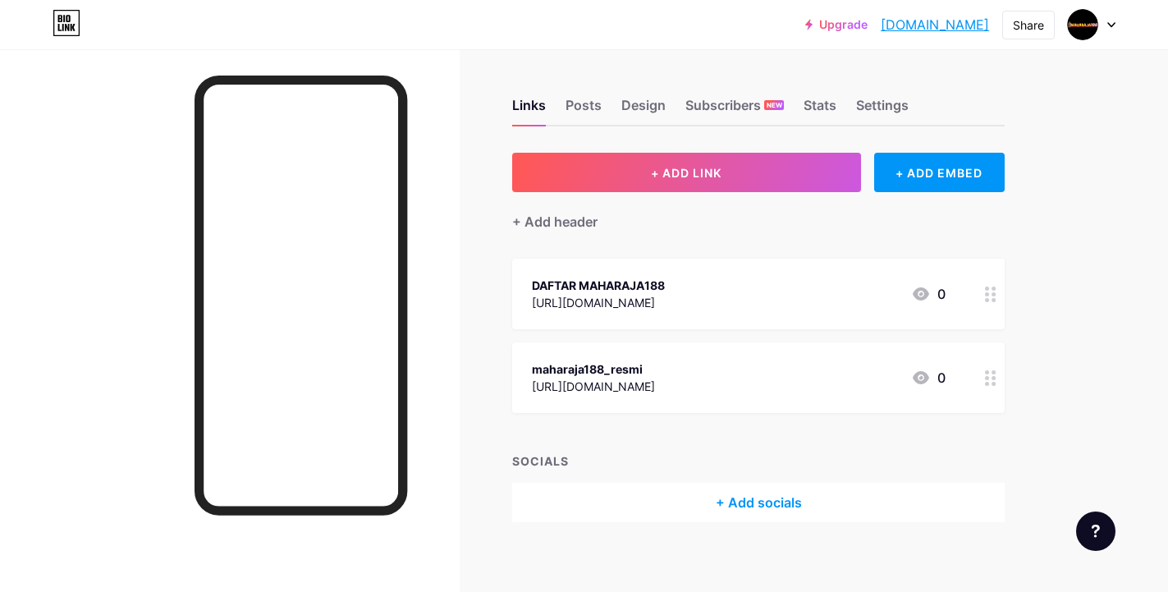
click at [478, 219] on div "Links Posts Design Subscribers NEW Stats Settings + ADD LINK + ADD EMBED + Add …" at bounding box center [537, 326] width 1074 height 555
click at [584, 99] on div "Posts" at bounding box center [584, 110] width 36 height 30
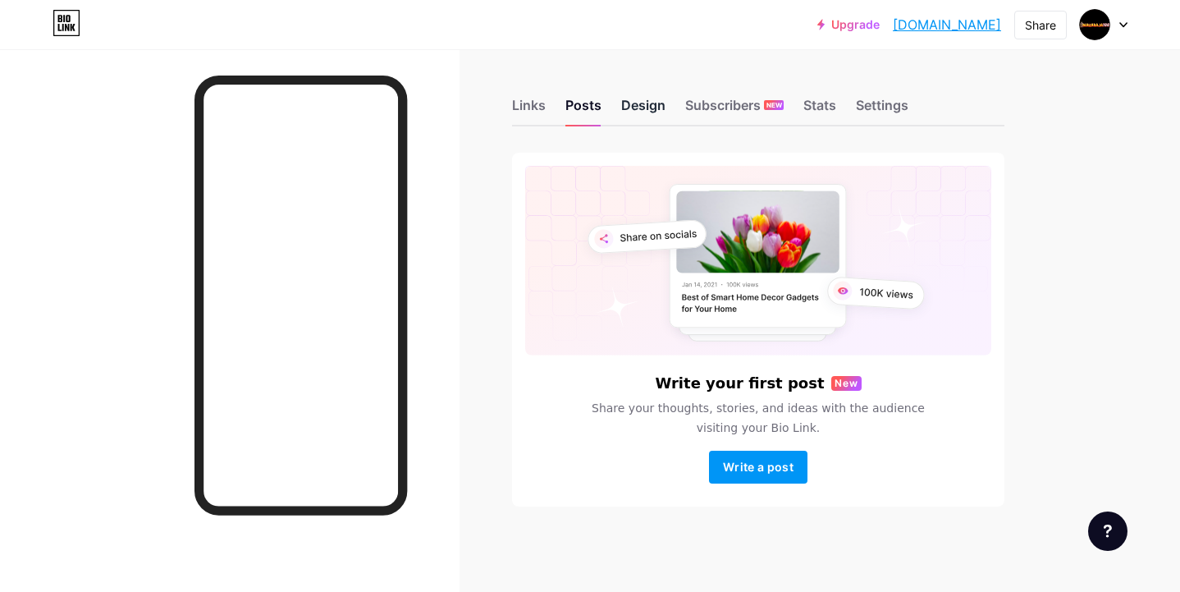
click at [635, 102] on div "Design" at bounding box center [643, 110] width 44 height 30
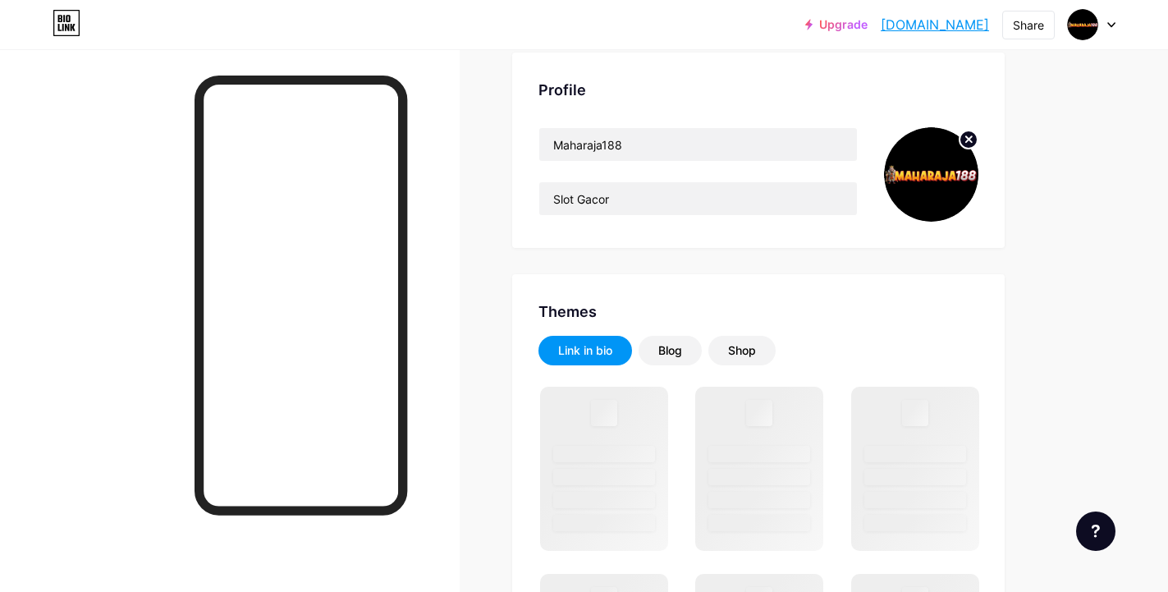
scroll to position [82, 0]
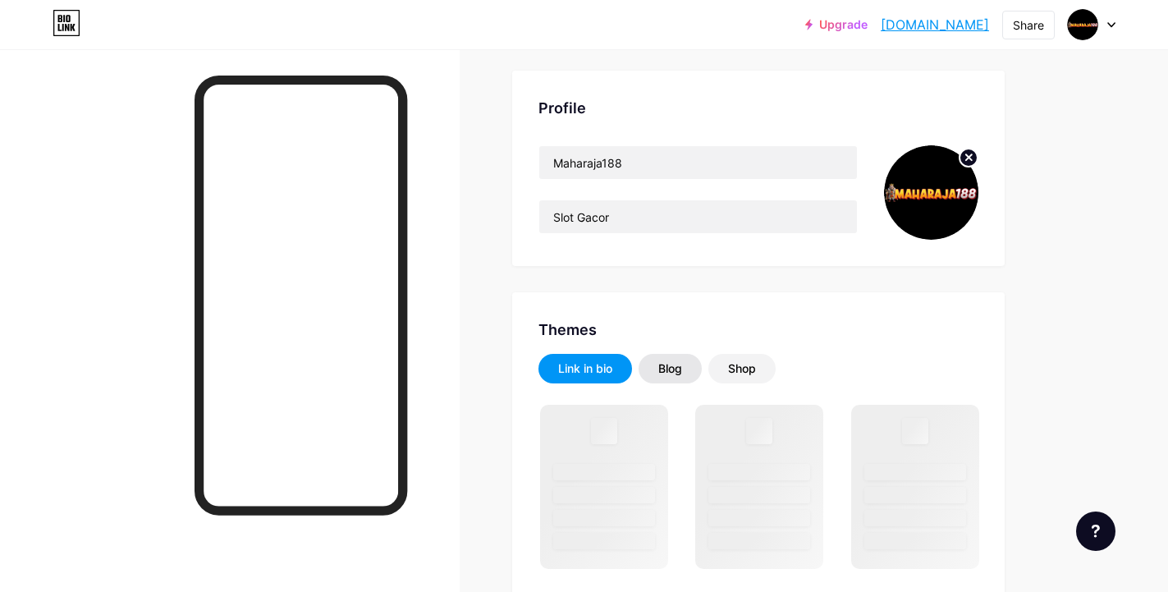
click at [677, 366] on div "Blog" at bounding box center [670, 368] width 24 height 16
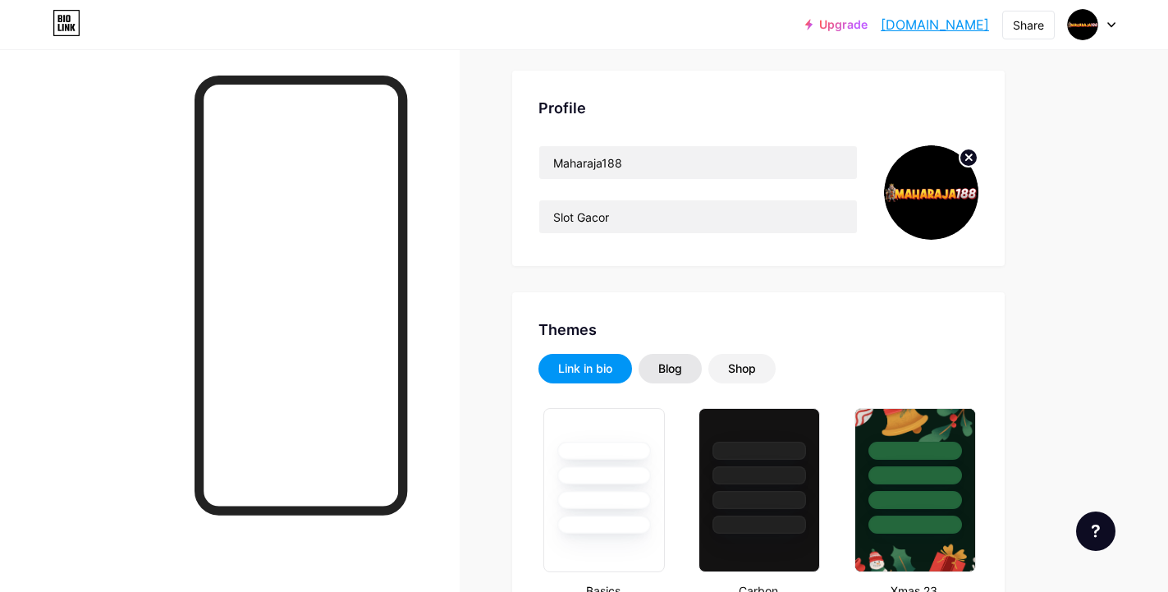
click at [682, 369] on div "Blog" at bounding box center [670, 368] width 24 height 16
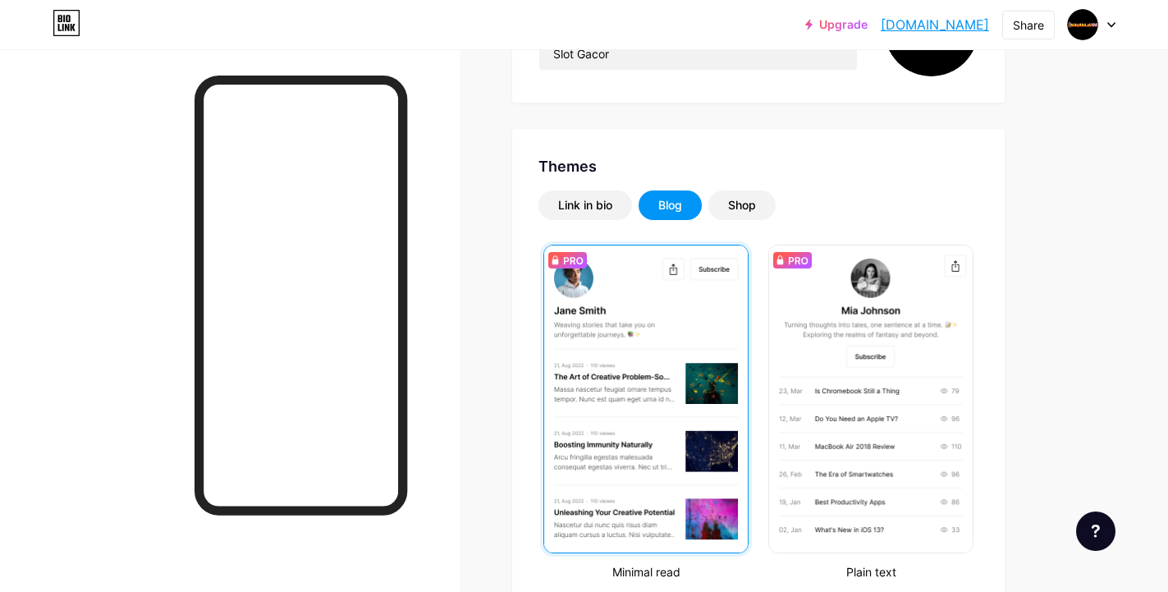
scroll to position [328, 0]
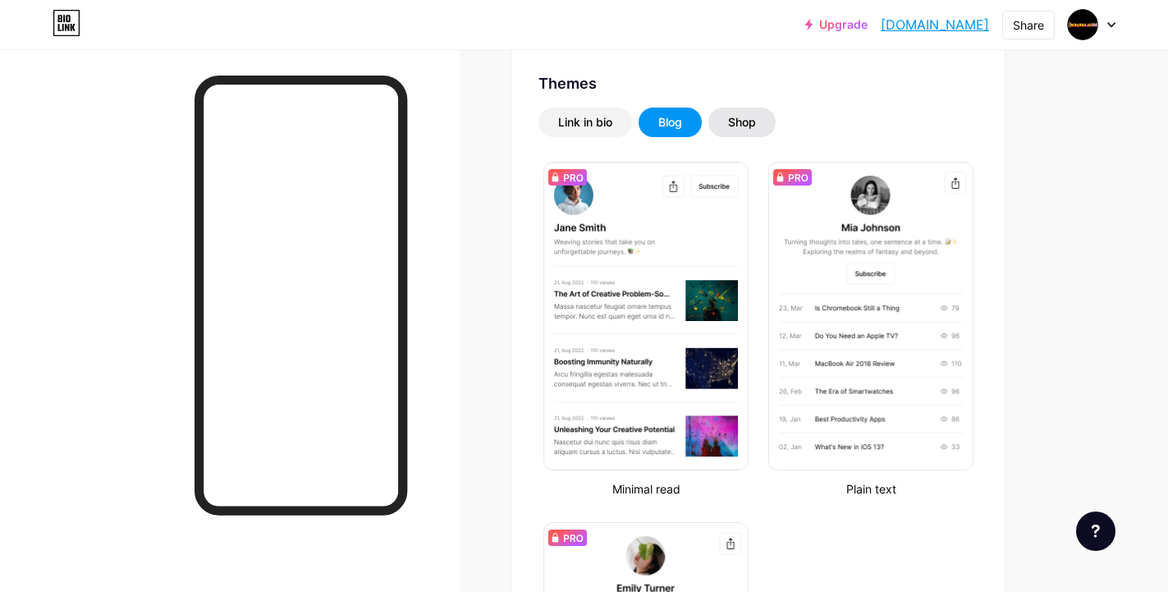
click at [737, 131] on div "Shop" at bounding box center [741, 123] width 67 height 30
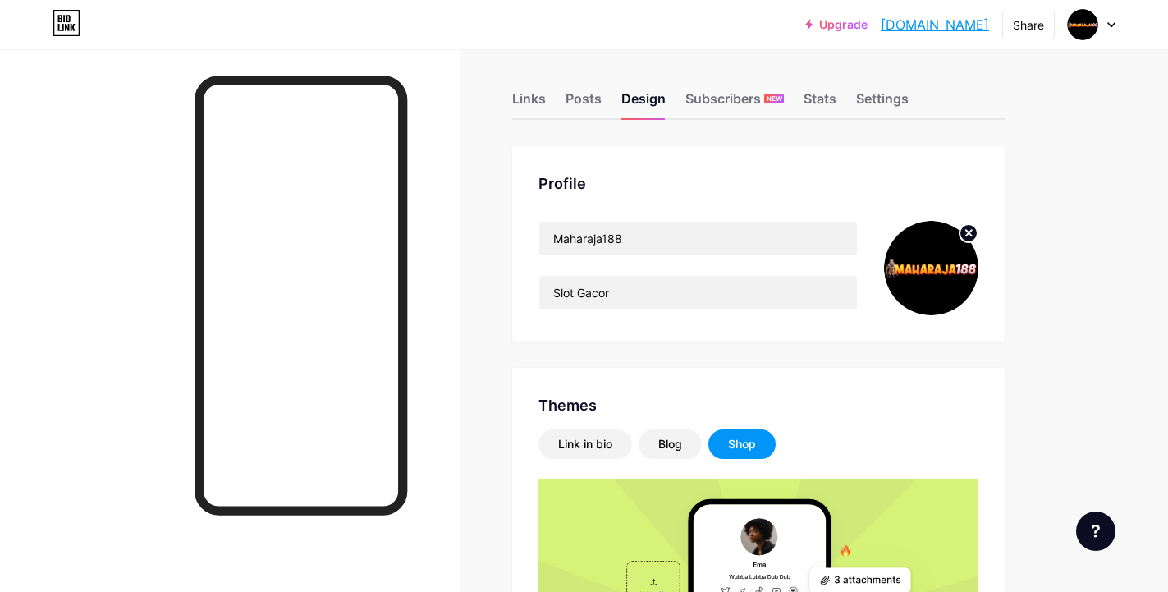
scroll to position [0, 0]
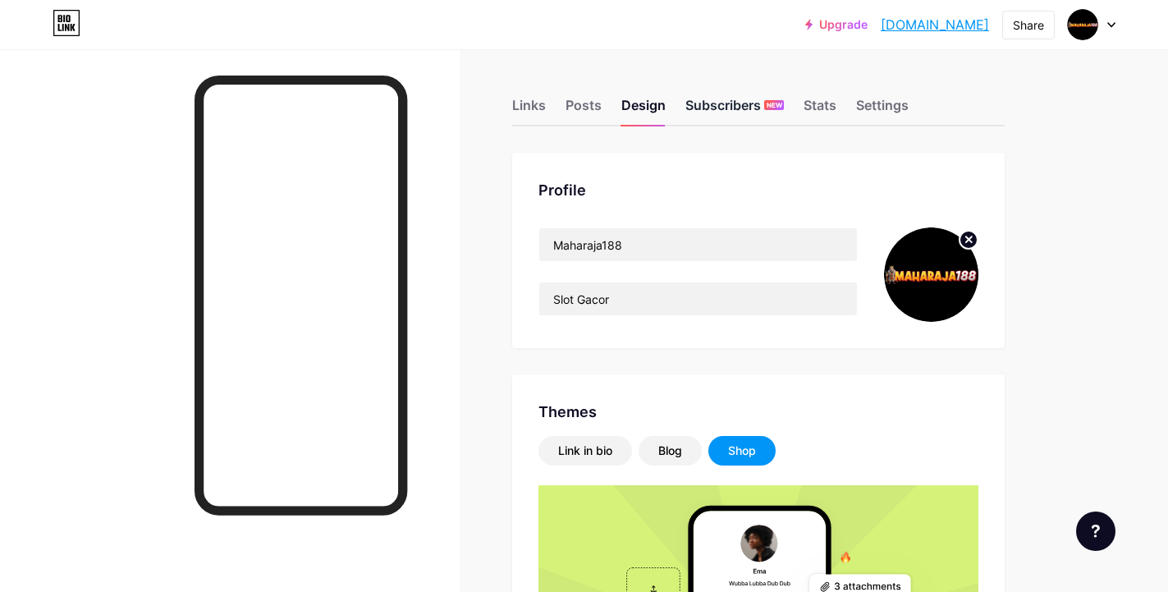
click at [728, 112] on div "Subscribers NEW" at bounding box center [734, 110] width 98 height 30
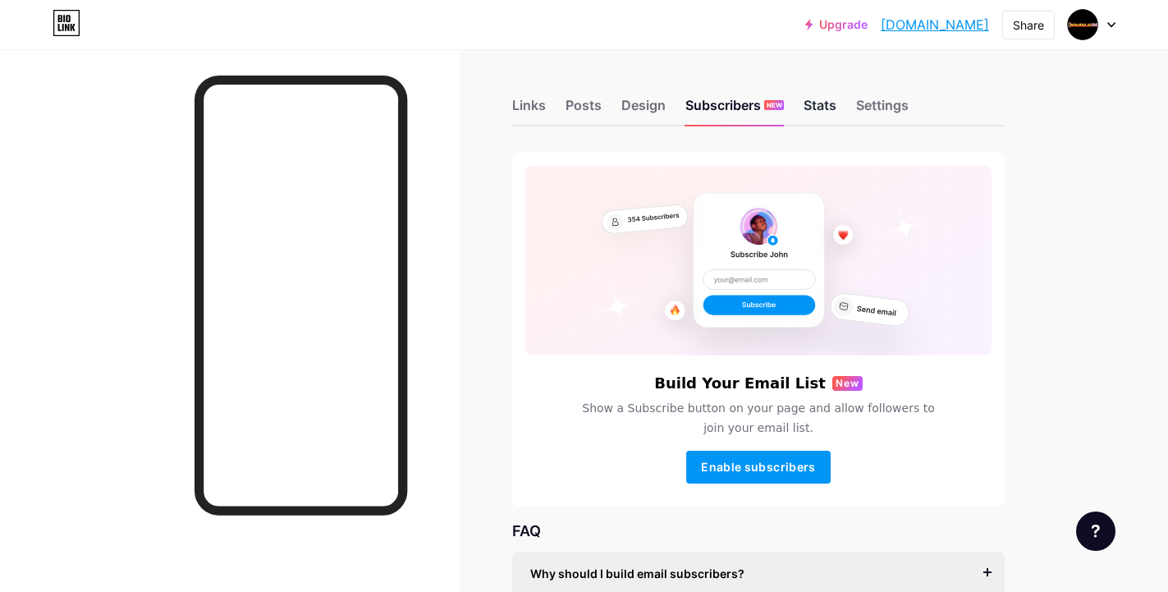
click at [809, 116] on div "Stats" at bounding box center [820, 110] width 33 height 30
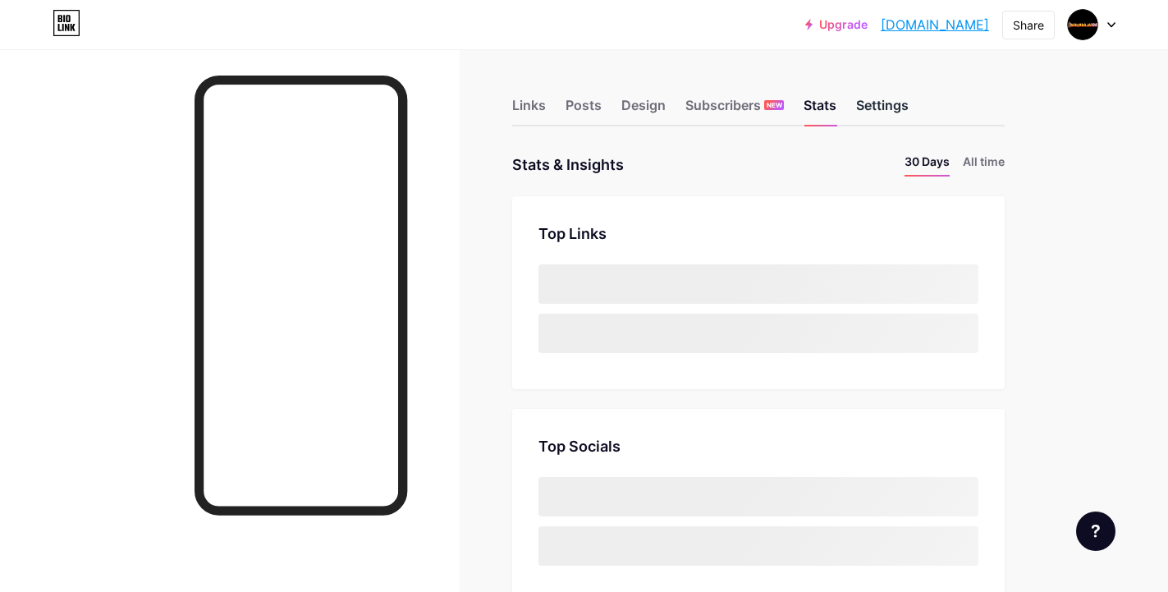
click at [882, 111] on div "Settings" at bounding box center [882, 110] width 53 height 30
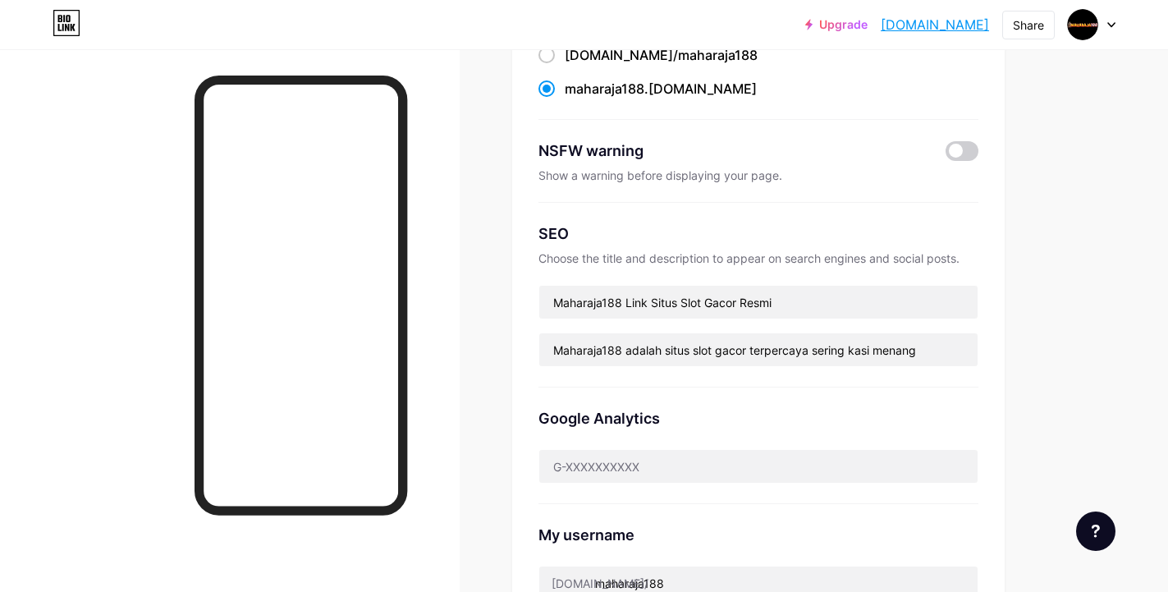
scroll to position [164, 0]
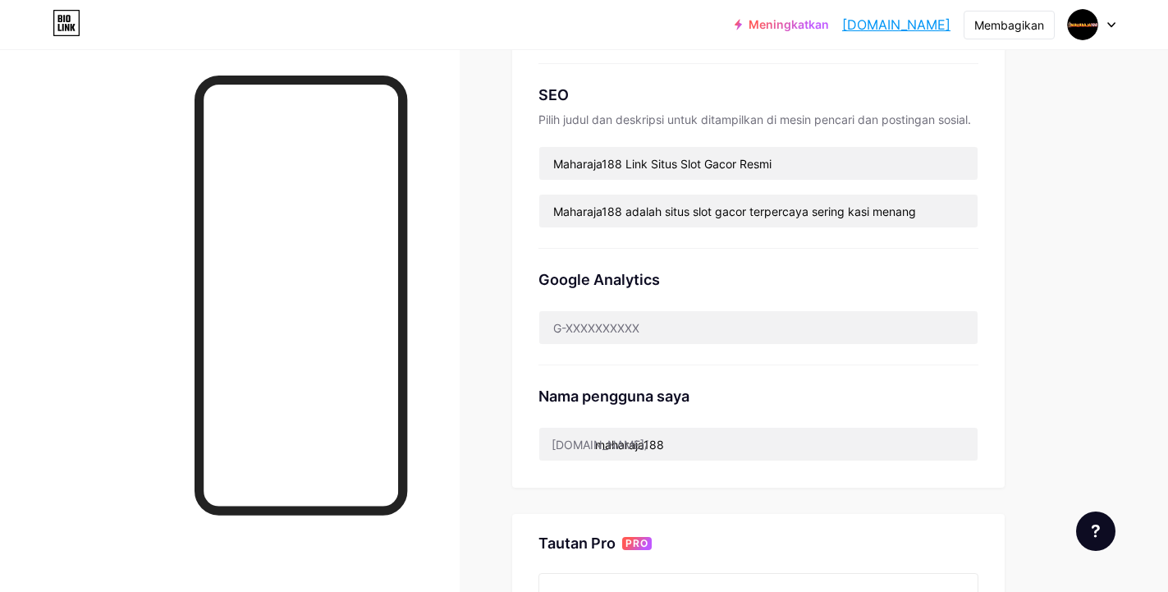
click at [983, 360] on div "Tautan pilihan Ini adalah pilihan estetika. Kedua tautan dapat digunakan. [DOMA…" at bounding box center [758, 155] width 492 height 663
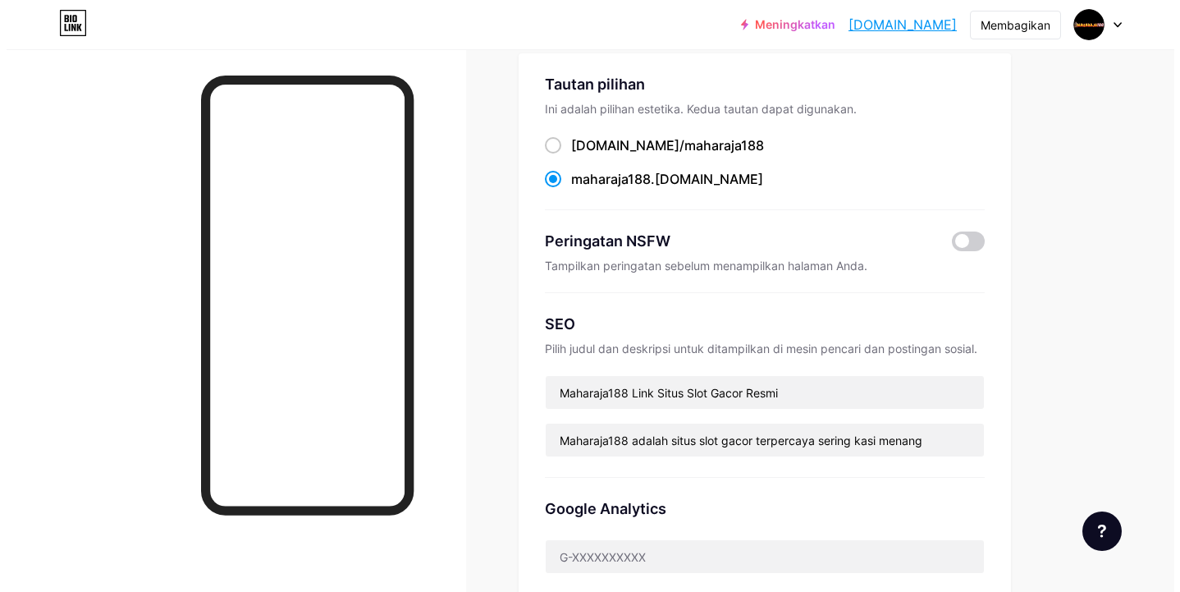
scroll to position [82, 0]
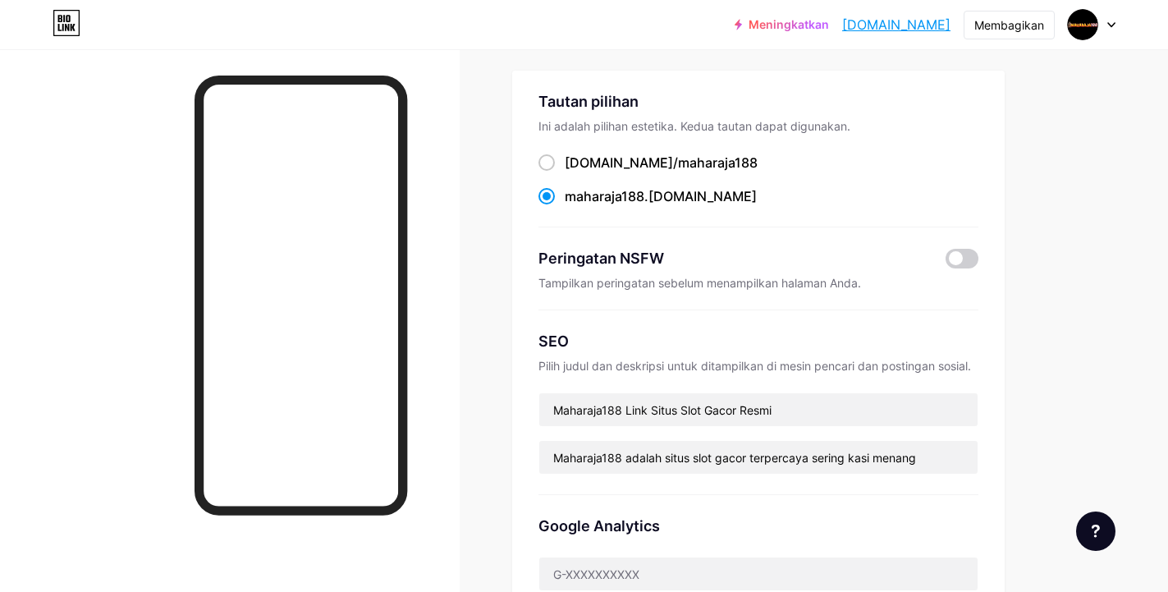
click at [786, 23] on font "Meningkatkan" at bounding box center [789, 24] width 80 height 14
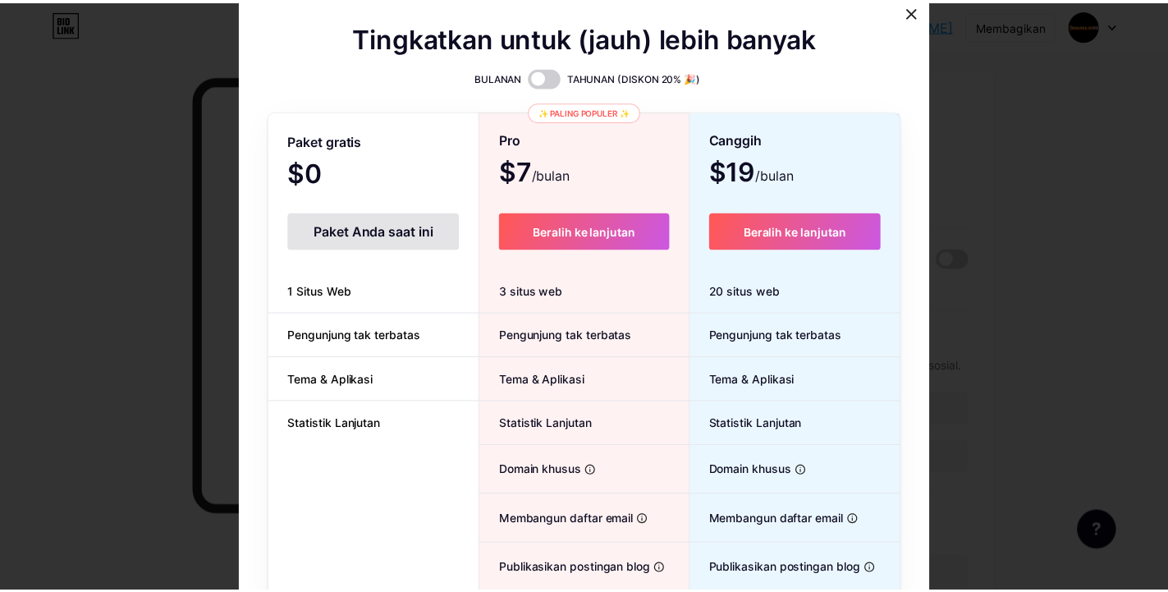
scroll to position [0, 0]
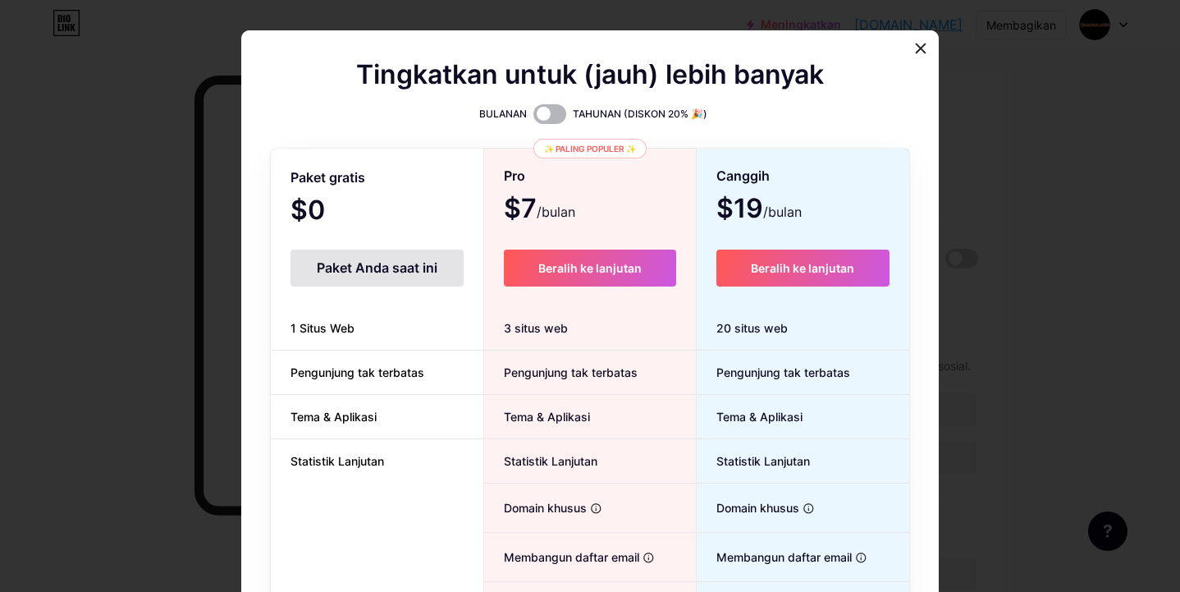
click at [544, 113] on span at bounding box center [550, 114] width 33 height 20
click at [534, 118] on input "checkbox" at bounding box center [534, 118] width 0 height 0
click at [546, 114] on span at bounding box center [550, 114] width 33 height 20
click at [534, 118] on input "checkbox" at bounding box center [534, 118] width 0 height 0
click at [906, 52] on div at bounding box center [921, 49] width 30 height 30
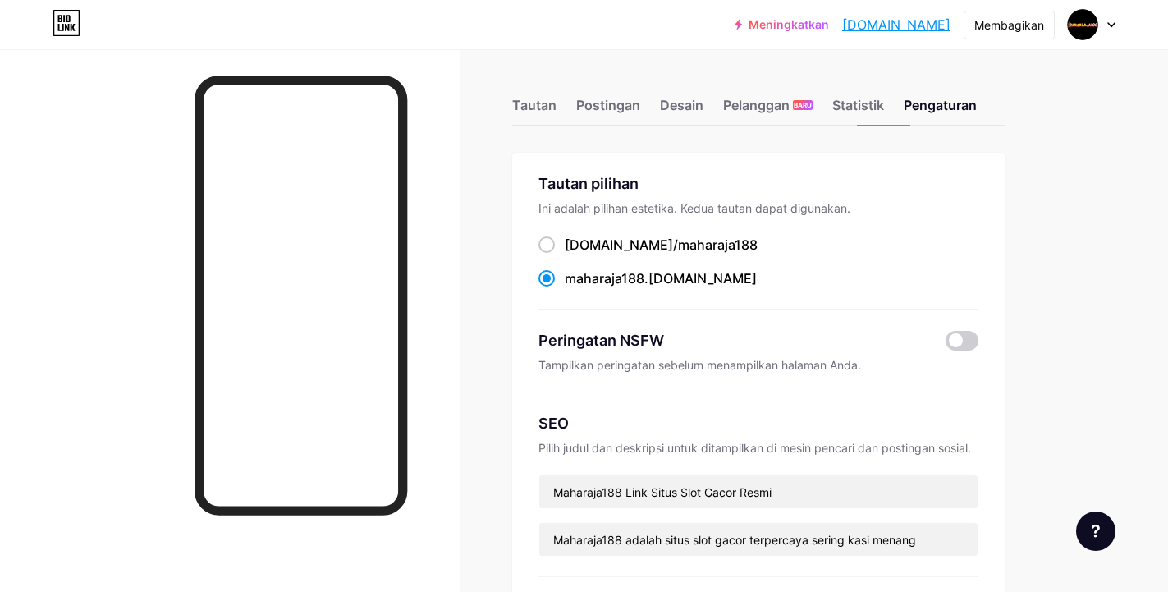
drag, startPoint x: 900, startPoint y: 204, endPoint x: 865, endPoint y: 181, distance: 41.0
click at [900, 204] on div "Ini adalah pilihan estetika. Kedua tautan dapat digunakan." at bounding box center [758, 208] width 440 height 14
